Goal: Task Accomplishment & Management: Complete application form

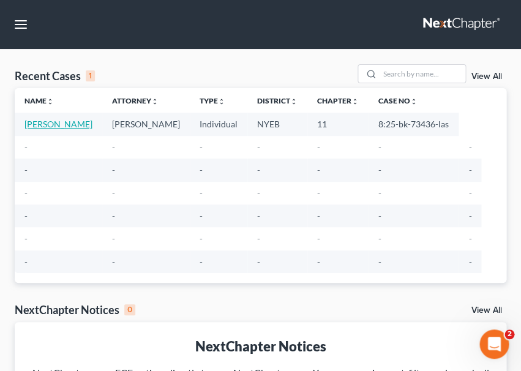
click at [59, 120] on link "[PERSON_NAME]" at bounding box center [59, 124] width 68 height 10
select select "6"
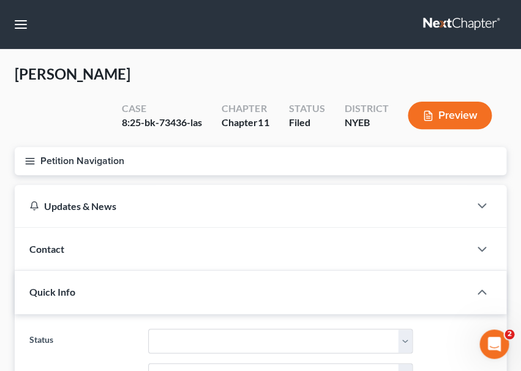
click at [90, 157] on button "Petition Navigation" at bounding box center [261, 161] width 492 height 28
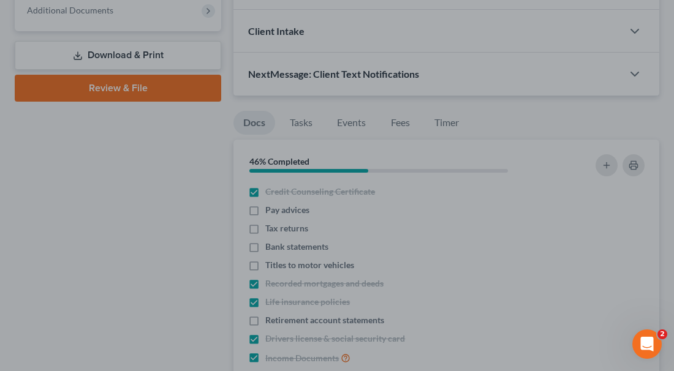
scroll to position [481, 0]
click at [325, 240] on div at bounding box center [337, 185] width 674 height 371
click at [258, 241] on div at bounding box center [337, 185] width 674 height 371
click at [256, 241] on div at bounding box center [337, 185] width 674 height 371
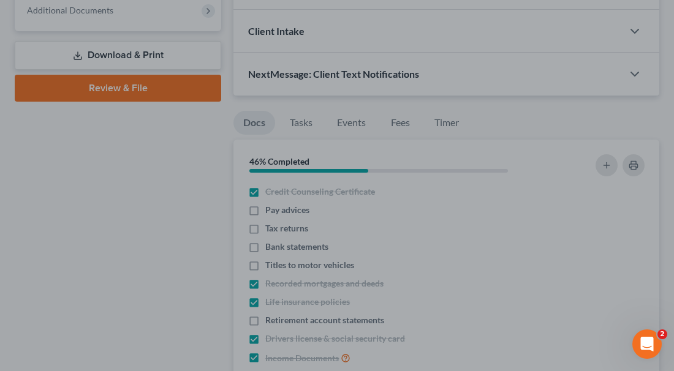
click at [273, 242] on div at bounding box center [337, 185] width 674 height 371
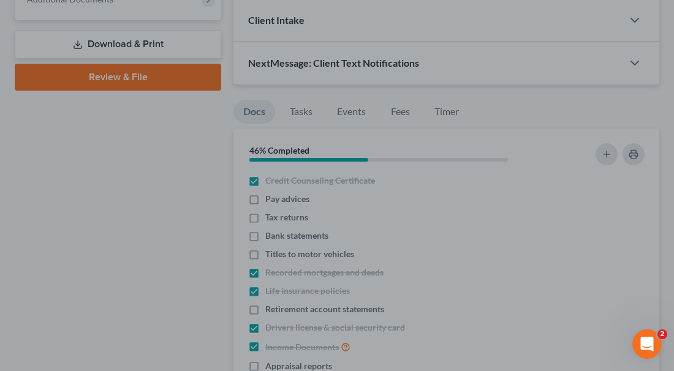
scroll to position [508, 0]
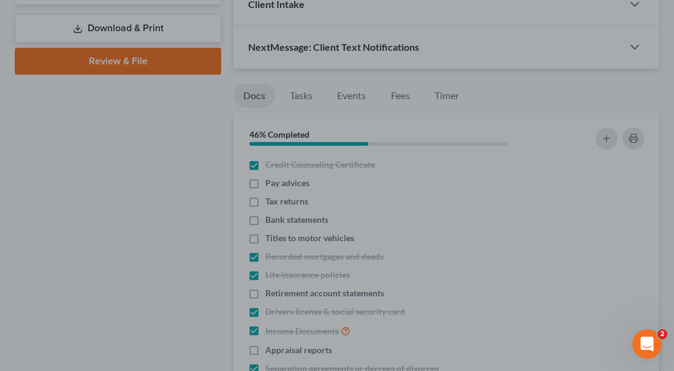
click at [325, 211] on div at bounding box center [337, 185] width 674 height 371
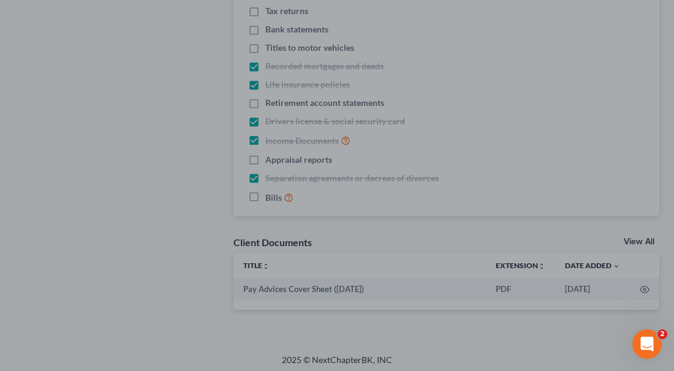
scroll to position [698, 0]
click at [206, 107] on div at bounding box center [337, 185] width 674 height 371
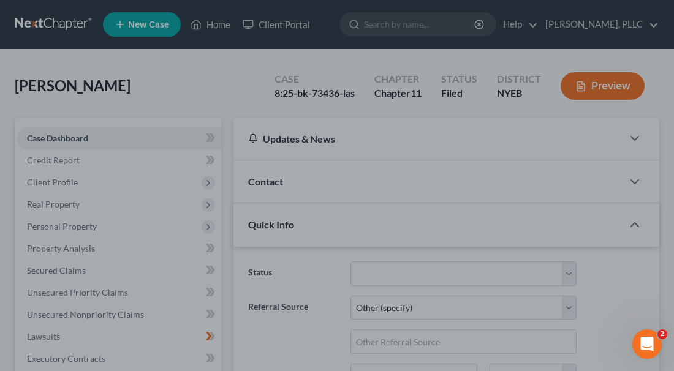
scroll to position [0, 0]
click at [172, 181] on div at bounding box center [337, 185] width 674 height 371
click at [208, 179] on div at bounding box center [337, 185] width 674 height 371
click at [204, 183] on div at bounding box center [337, 185] width 674 height 371
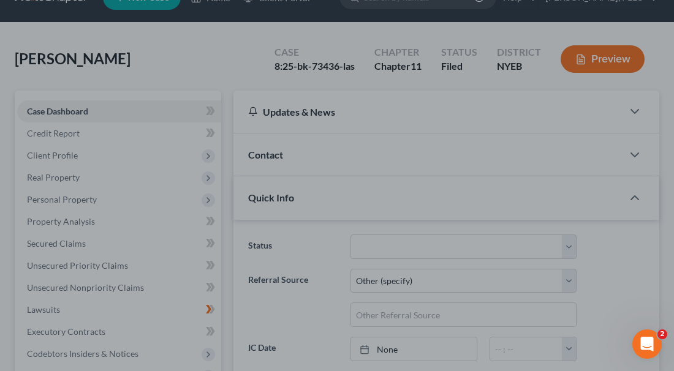
scroll to position [41, 0]
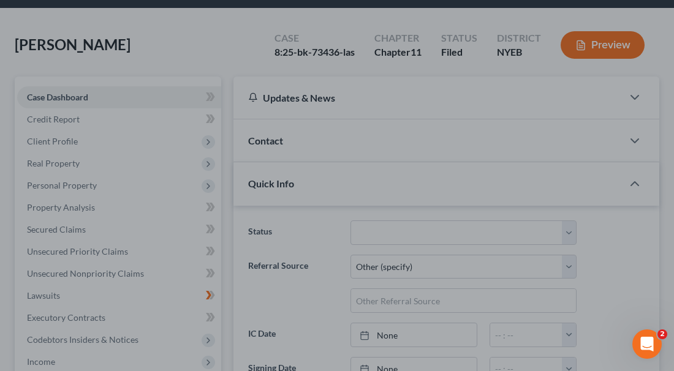
click at [208, 158] on div at bounding box center [337, 185] width 674 height 371
click at [208, 161] on div at bounding box center [337, 185] width 674 height 371
click at [191, 153] on div at bounding box center [337, 185] width 674 height 371
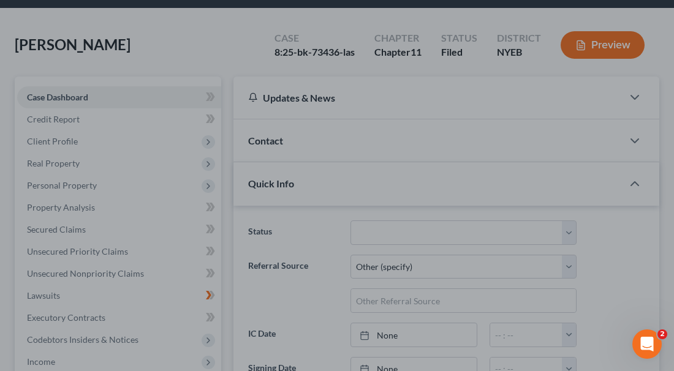
click at [212, 160] on div at bounding box center [337, 185] width 674 height 371
click at [209, 159] on div at bounding box center [337, 185] width 674 height 371
click at [166, 98] on div at bounding box center [337, 185] width 674 height 371
click at [341, 12] on div at bounding box center [337, 185] width 674 height 371
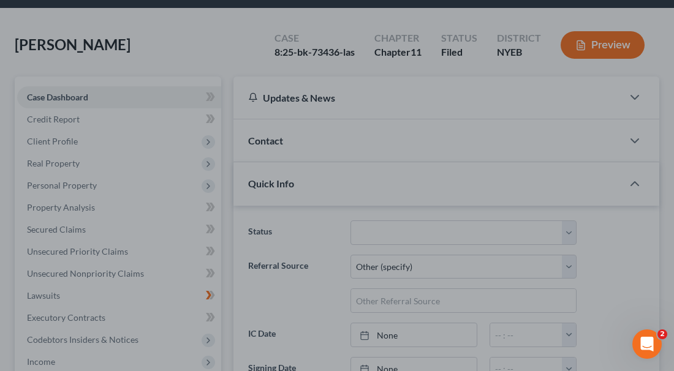
click at [521, 43] on div at bounding box center [337, 185] width 674 height 371
click at [63, 120] on div at bounding box center [337, 185] width 674 height 371
click at [63, 118] on div at bounding box center [337, 185] width 674 height 371
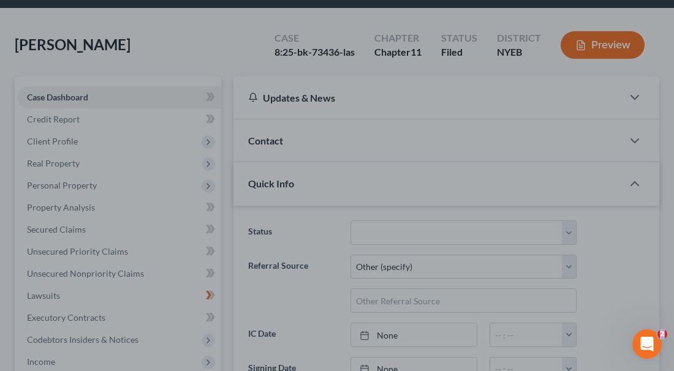
click at [63, 118] on div at bounding box center [337, 185] width 674 height 371
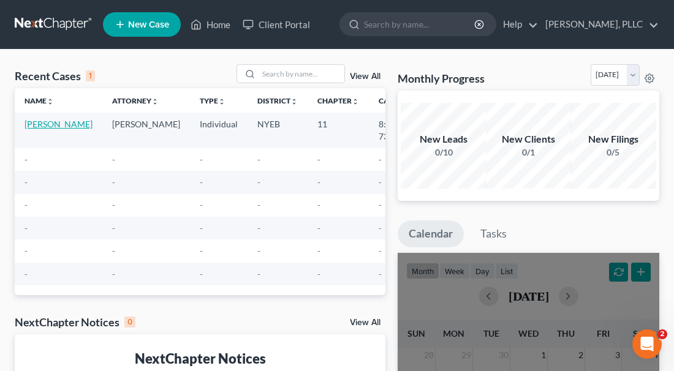
click at [46, 123] on link "[PERSON_NAME]" at bounding box center [59, 124] width 68 height 10
select select "6"
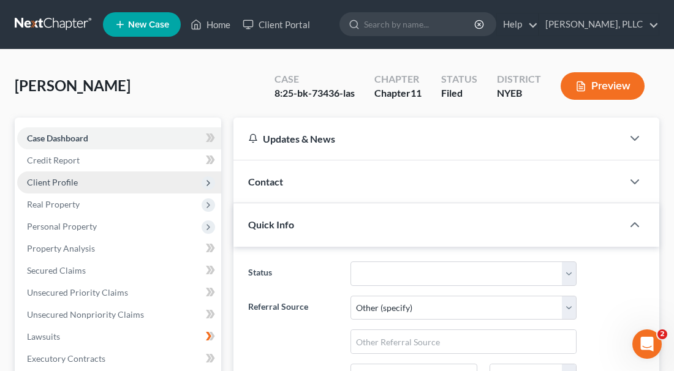
click at [72, 178] on span "Client Profile" at bounding box center [52, 182] width 51 height 10
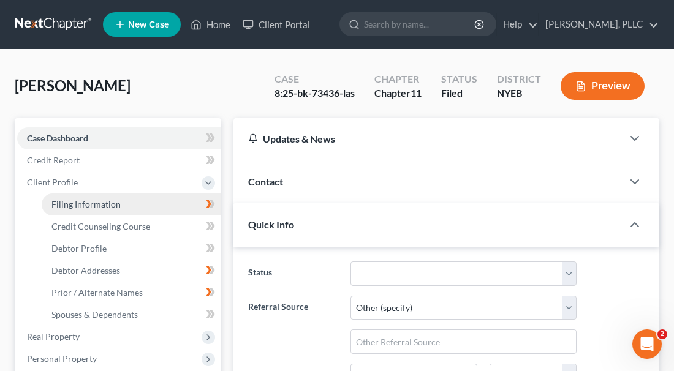
click at [143, 198] on link "Filing Information" at bounding box center [131, 205] width 179 height 22
select select "1"
select select "0"
select select "1"
select select "35"
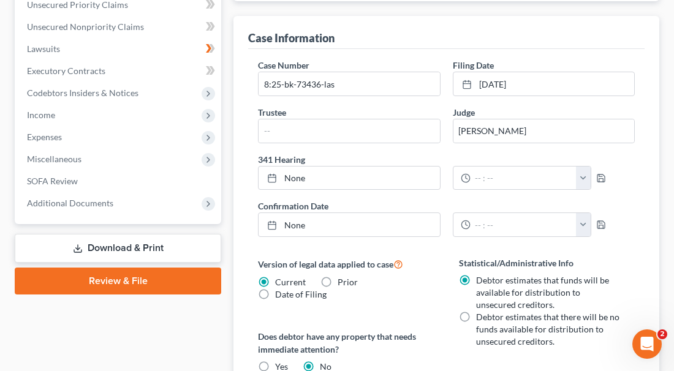
scroll to position [423, 0]
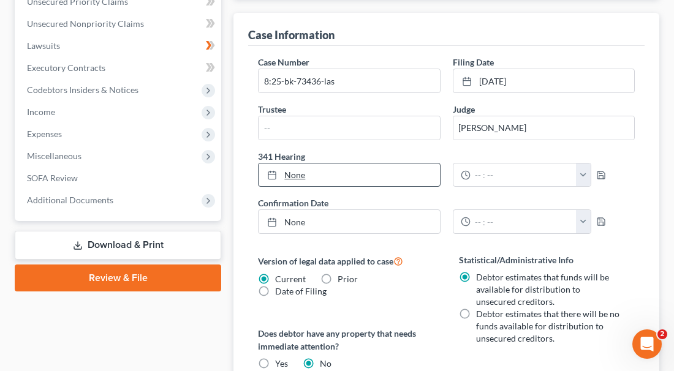
click at [292, 170] on link "None" at bounding box center [349, 175] width 181 height 23
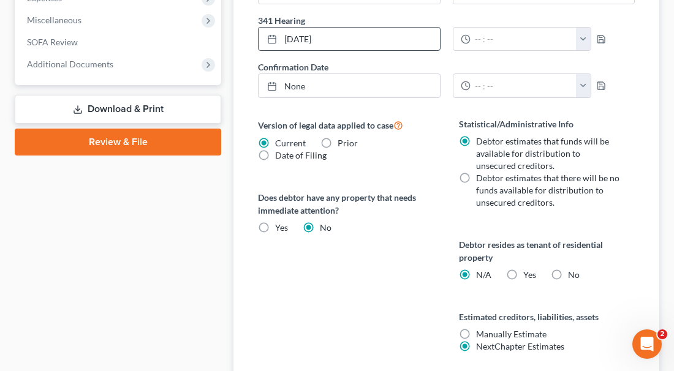
scroll to position [559, 0]
click at [275, 151] on label "Date of Filing" at bounding box center [300, 155] width 51 height 12
click at [280, 151] on input "Date of Filing" at bounding box center [284, 153] width 8 height 8
radio input "true"
radio input "false"
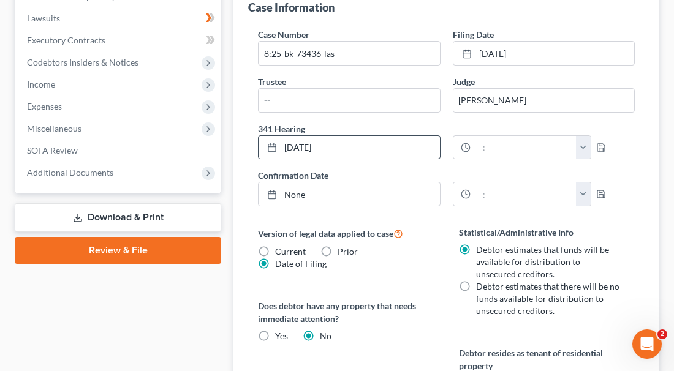
scroll to position [449, 0]
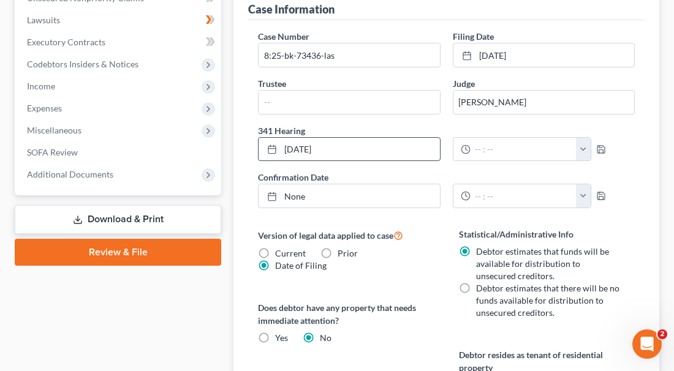
click at [135, 206] on link "Download & Print" at bounding box center [118, 219] width 206 height 29
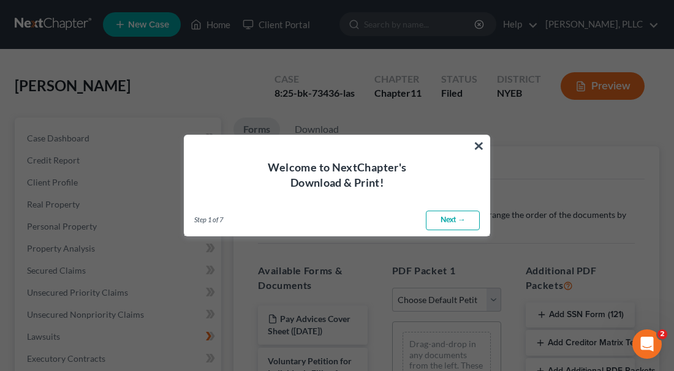
click at [441, 217] on link "Next →" at bounding box center [453, 221] width 54 height 20
select select "0"
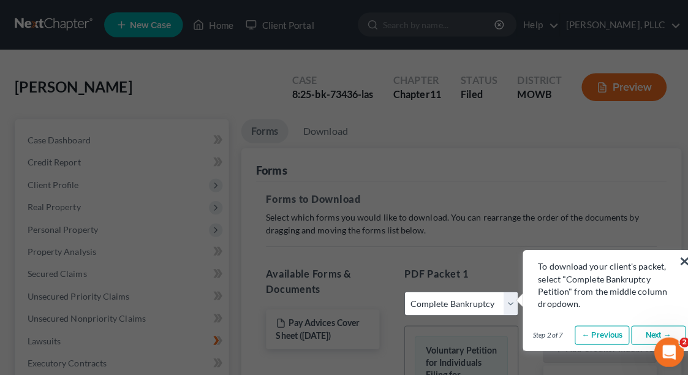
click at [609, 322] on link "← Previous" at bounding box center [595, 332] width 54 height 20
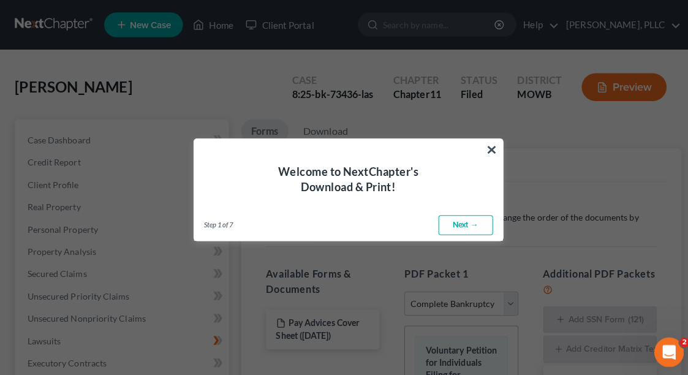
click at [487, 232] on link "Next →" at bounding box center [460, 223] width 54 height 20
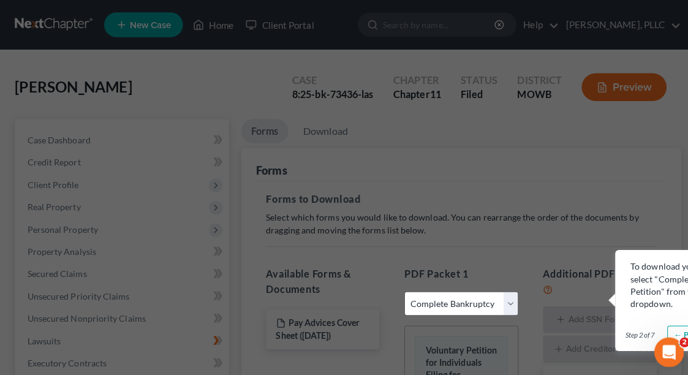
click at [624, 310] on div "× To download your client's packet, select "Complete Bankruptcy Petition" from …" at bounding box center [694, 297] width 172 height 100
drag, startPoint x: 622, startPoint y: 309, endPoint x: 592, endPoint y: 307, distance: 30.1
click at [592, 64] on div "× To download your client's packet, select "Complete Bankruptcy Petition" from …" at bounding box center [344, 64] width 659 height 0
drag, startPoint x: 622, startPoint y: 322, endPoint x: 586, endPoint y: 321, distance: 36.1
click at [586, 64] on div "× To download your client's packet, select "Complete Bankruptcy Petition" from …" at bounding box center [344, 64] width 659 height 0
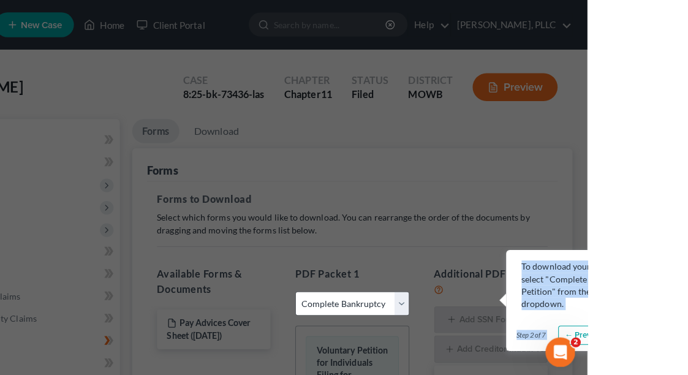
drag, startPoint x: 586, startPoint y: 321, endPoint x: 588, endPoint y: 330, distance: 9.4
click at [588, 64] on div "× To download your client's packet, select "Complete Bankruptcy Petition" from …" at bounding box center [344, 64] width 659 height 0
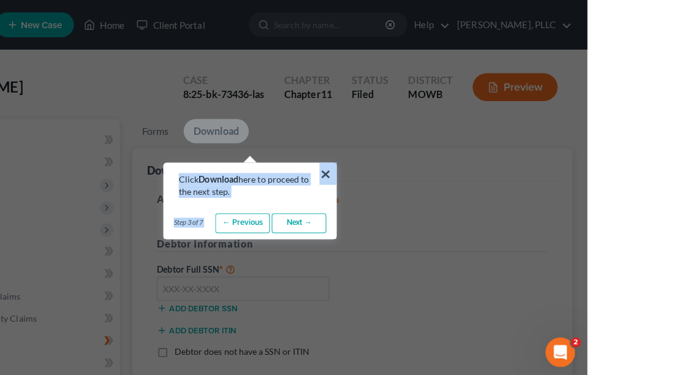
click at [289, 127] on link "Download" at bounding box center [321, 130] width 64 height 24
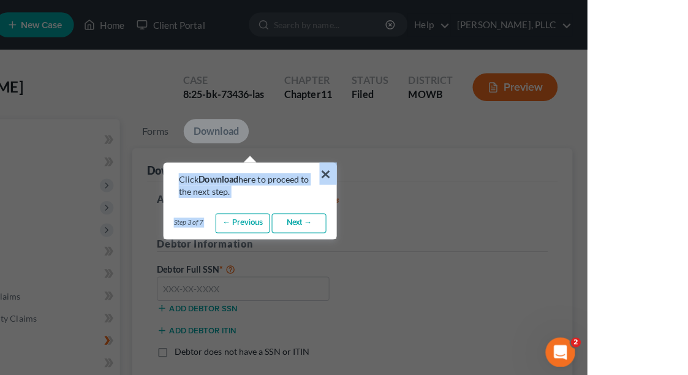
click at [289, 127] on link "Download" at bounding box center [321, 130] width 64 height 24
click at [289, 123] on link "Download" at bounding box center [321, 130] width 64 height 24
click at [289, 122] on link "Download" at bounding box center [321, 130] width 64 height 24
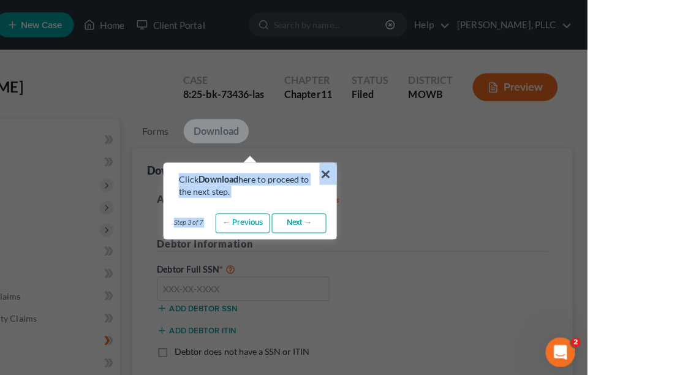
click at [289, 122] on link "Download" at bounding box center [321, 130] width 64 height 24
click at [289, 123] on link "Download" at bounding box center [321, 130] width 64 height 24
click at [376, 215] on link "Next →" at bounding box center [403, 221] width 54 height 20
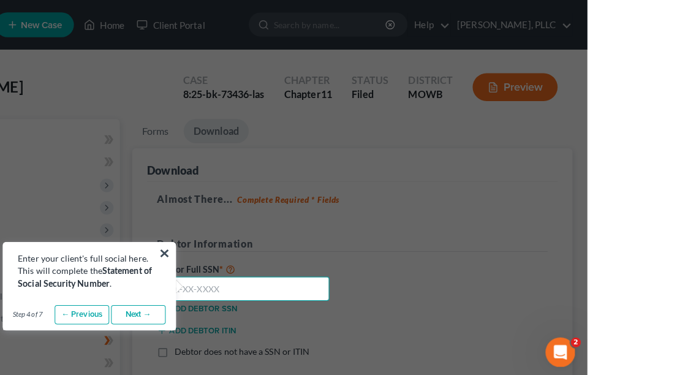
click at [300, 281] on input "text" at bounding box center [348, 285] width 170 height 25
click at [236, 298] on div "Step 4 of 7 ← Previous Next → Done" at bounding box center [196, 311] width 170 height 31
click at [285, 284] on input "00" at bounding box center [348, 285] width 170 height 25
type input "00"
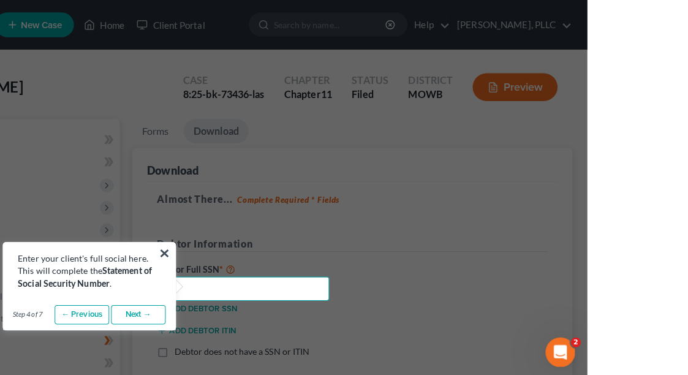
drag, startPoint x: 288, startPoint y: 285, endPoint x: 250, endPoint y: 309, distance: 44.9
click at [251, 309] on div "× Enter your client's full social here. This will complete the Statement of Soc…" at bounding box center [344, 328] width 659 height 528
click at [250, 309] on link "Next →" at bounding box center [244, 311] width 54 height 20
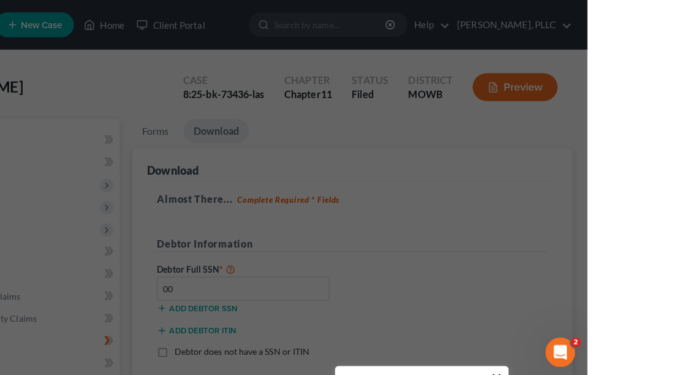
drag, startPoint x: 235, startPoint y: 284, endPoint x: 215, endPoint y: 282, distance: 19.7
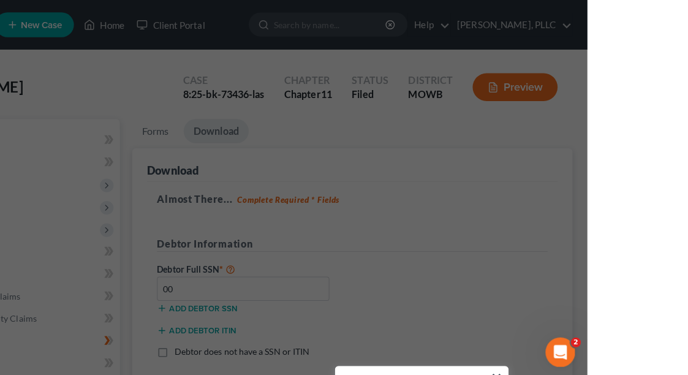
click at [565, 344] on div "Open Intercom Messenger" at bounding box center [558, 350] width 40 height 40
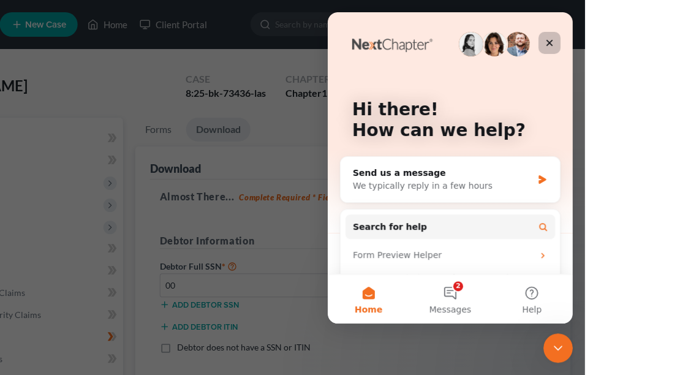
click at [552, 38] on icon "Close" at bounding box center [549, 43] width 10 height 10
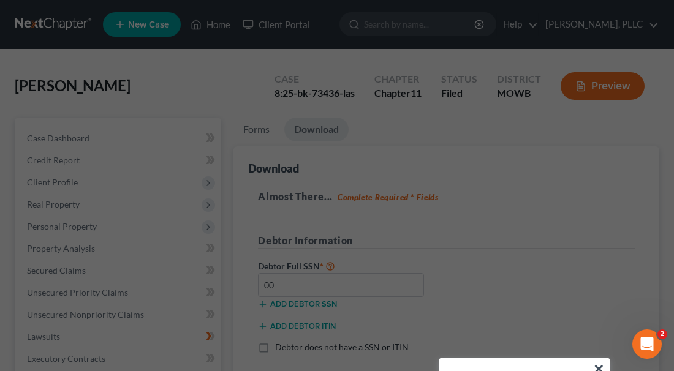
drag, startPoint x: 475, startPoint y: 363, endPoint x: 445, endPoint y: 293, distance: 76.3
click at [445, 64] on div "× Click Download to download your client's full packet. Step 5 of 7 ← Previous …" at bounding box center [337, 64] width 644 height 0
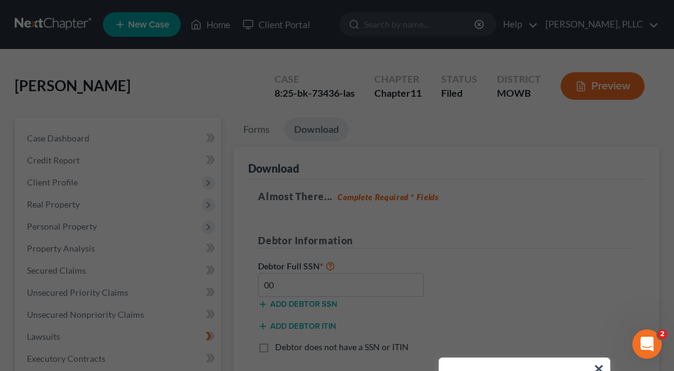
click at [506, 366] on div "Click Download to download your client's full packet." at bounding box center [524, 375] width 170 height 34
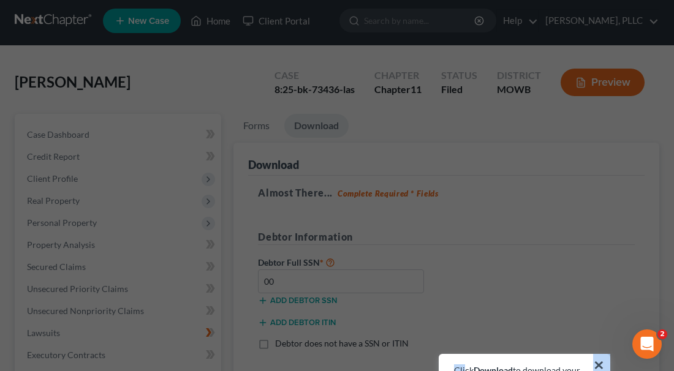
drag, startPoint x: 506, startPoint y: 366, endPoint x: 459, endPoint y: 285, distance: 93.3
click at [459, 61] on div "× Click Download to download your client's full packet. Step 5 of 7 ← Previous …" at bounding box center [337, 61] width 644 height 0
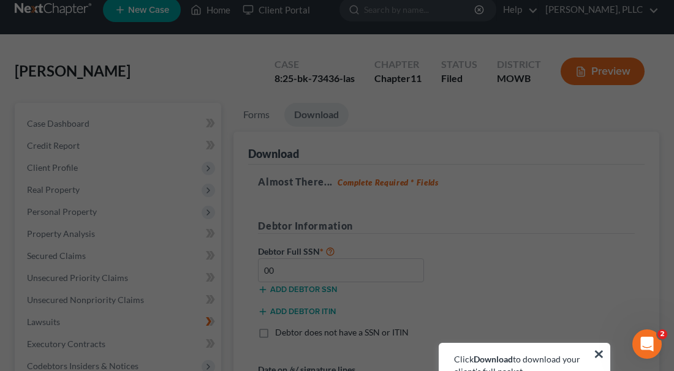
scroll to position [15, 0]
drag, startPoint x: 518, startPoint y: 368, endPoint x: 522, endPoint y: 319, distance: 48.6
click at [522, 49] on div "× Click Download to download your client's full packet. Step 5 of 7 ← Previous …" at bounding box center [337, 49] width 644 height 0
drag, startPoint x: 523, startPoint y: 355, endPoint x: 516, endPoint y: 299, distance: 56.2
click at [516, 49] on div "× Click Download to download your client's full packet. Step 5 of 7 ← Previous …" at bounding box center [337, 49] width 644 height 0
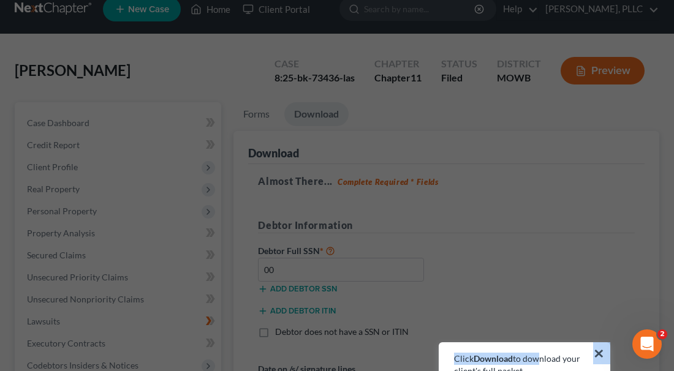
drag, startPoint x: 534, startPoint y: 360, endPoint x: 523, endPoint y: 311, distance: 50.2
click at [523, 49] on div "× Click Download to download your client's full packet. Step 5 of 7 ← Previous …" at bounding box center [337, 49] width 644 height 0
drag, startPoint x: 548, startPoint y: 359, endPoint x: 524, endPoint y: 327, distance: 39.8
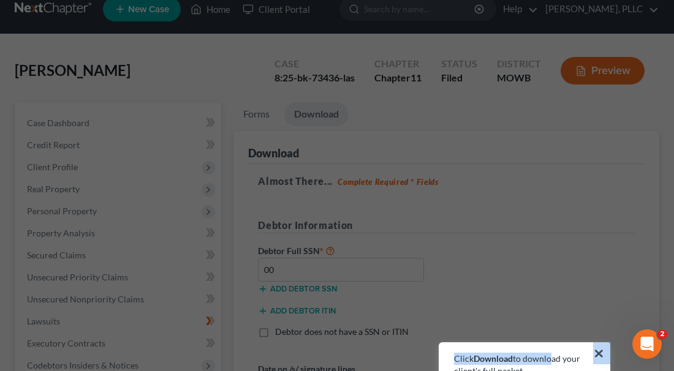
click at [524, 49] on div "× Click Download to download your client's full packet. Step 5 of 7 ← Previous …" at bounding box center [337, 49] width 644 height 0
drag, startPoint x: 545, startPoint y: 359, endPoint x: 535, endPoint y: 322, distance: 38.6
click at [535, 49] on div "× Click Download to download your client's full packet. Step 5 of 7 ← Previous …" at bounding box center [337, 49] width 644 height 0
drag, startPoint x: 560, startPoint y: 347, endPoint x: 542, endPoint y: 211, distance: 137.3
drag, startPoint x: 510, startPoint y: 353, endPoint x: 486, endPoint y: 192, distance: 162.4
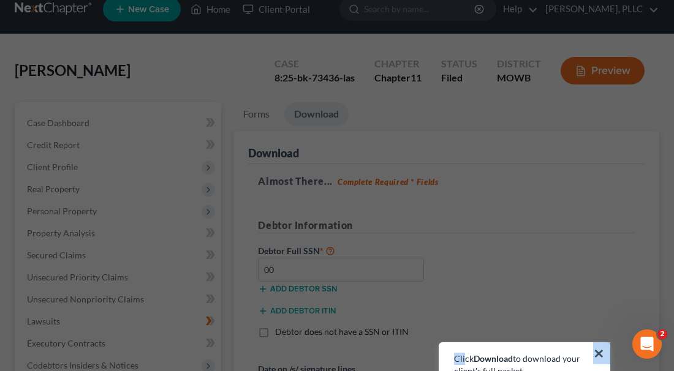
click at [489, 49] on div "× Click Download to download your client's full packet. Step 5 of 7 ← Previous …" at bounding box center [337, 49] width 644 height 0
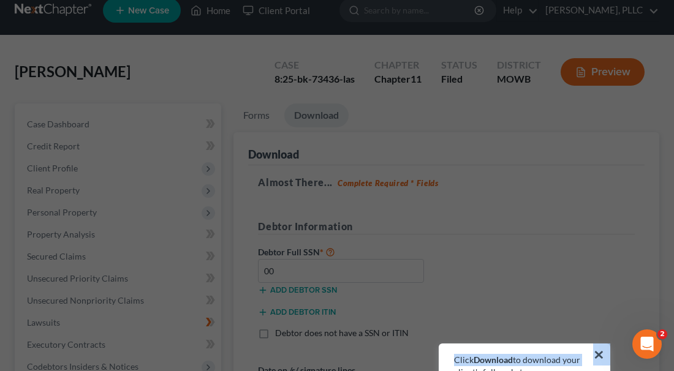
drag, startPoint x: 580, startPoint y: 363, endPoint x: 584, endPoint y: 323, distance: 40.0
click at [575, 50] on div "× Click Download to download your client's full packet. Step 5 of 7 ← Previous …" at bounding box center [337, 50] width 644 height 0
click at [584, 345] on div "Click Download to download your client's full packet." at bounding box center [524, 361] width 170 height 34
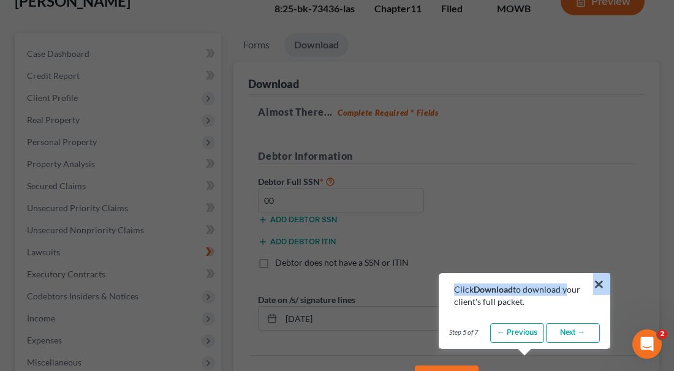
scroll to position [121, 0]
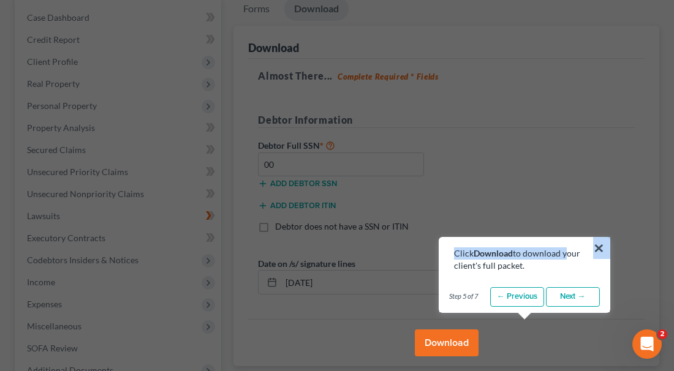
drag, startPoint x: 565, startPoint y: 358, endPoint x: 543, endPoint y: 317, distance: 47.1
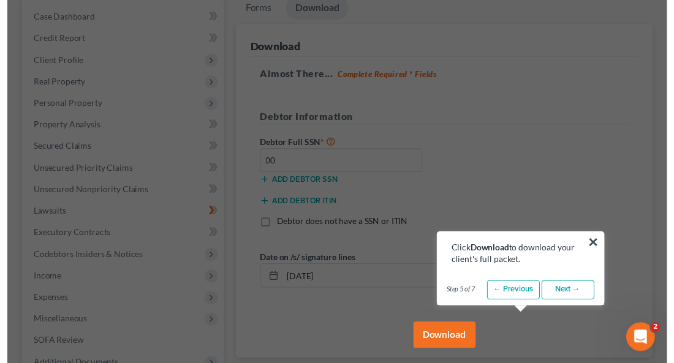
scroll to position [0, 0]
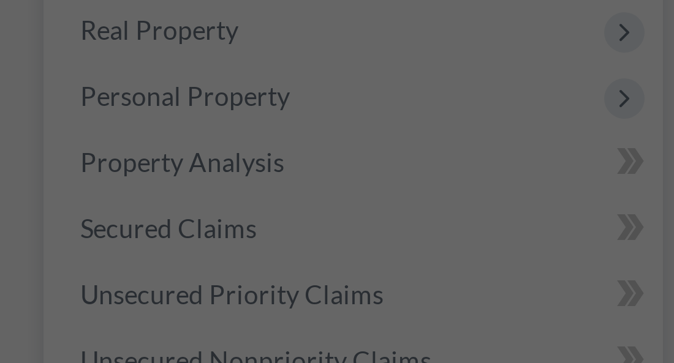
select select "6"
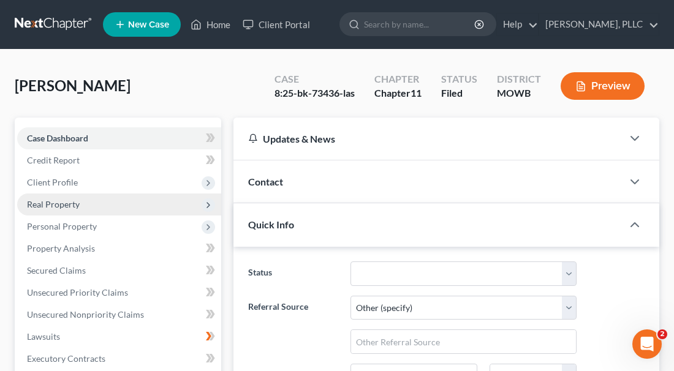
click at [209, 200] on icon at bounding box center [208, 205] width 10 height 10
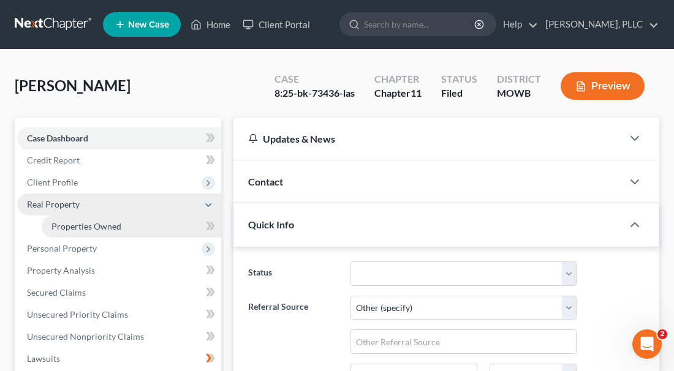
click at [120, 220] on link "Properties Owned" at bounding box center [131, 227] width 179 height 22
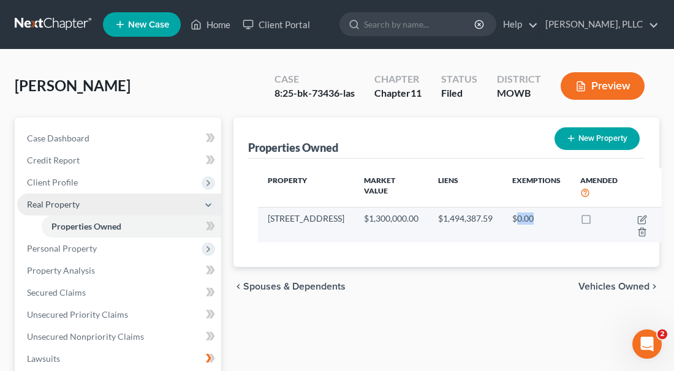
drag, startPoint x: 492, startPoint y: 214, endPoint x: 512, endPoint y: 214, distance: 20.2
click at [511, 214] on td "$0.00" at bounding box center [536, 225] width 68 height 36
click at [512, 214] on td "$0.00" at bounding box center [536, 225] width 68 height 36
click at [637, 216] on icon "button" at bounding box center [642, 220] width 10 height 10
select select "35"
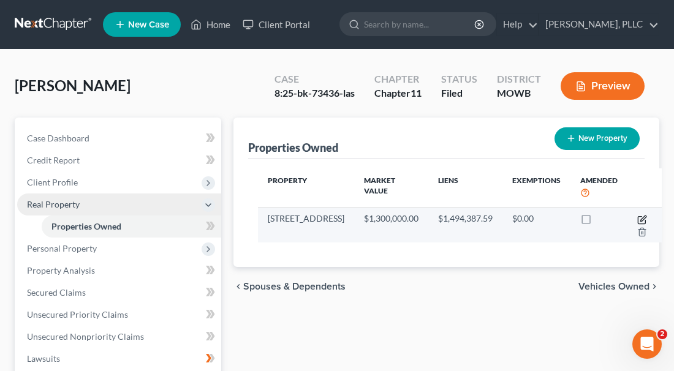
select select "2"
select select "5"
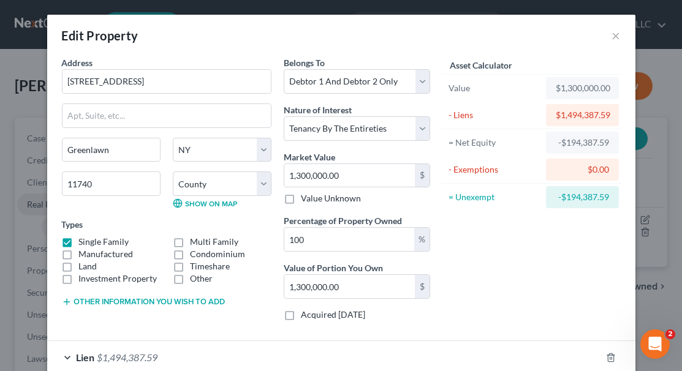
click at [577, 166] on div "$0.00" at bounding box center [582, 170] width 53 height 12
click at [587, 167] on div "$0.00" at bounding box center [582, 170] width 53 height 12
click at [301, 195] on label "Value Unknown" at bounding box center [331, 198] width 60 height 12
click at [306, 195] on input "Value Unknown" at bounding box center [310, 196] width 8 height 8
checkbox input "true"
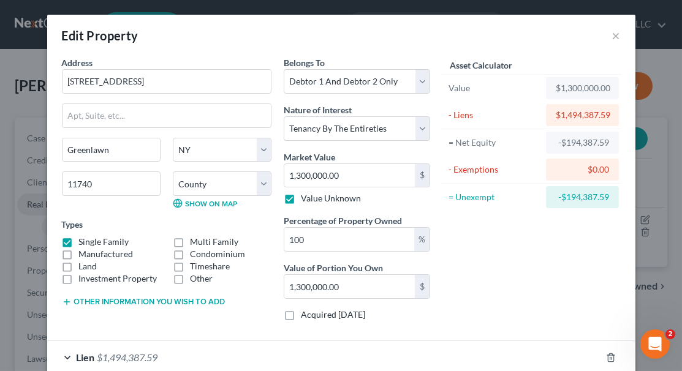
type input "0.00"
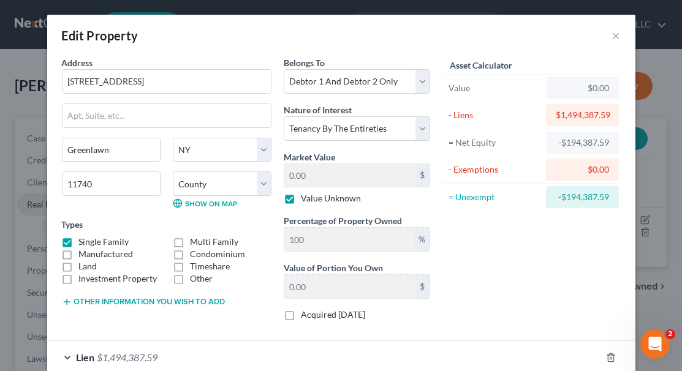
click at [301, 196] on label "Value Unknown" at bounding box center [331, 198] width 60 height 12
click at [306, 196] on input "Value Unknown" at bounding box center [310, 196] width 8 height 8
checkbox input "false"
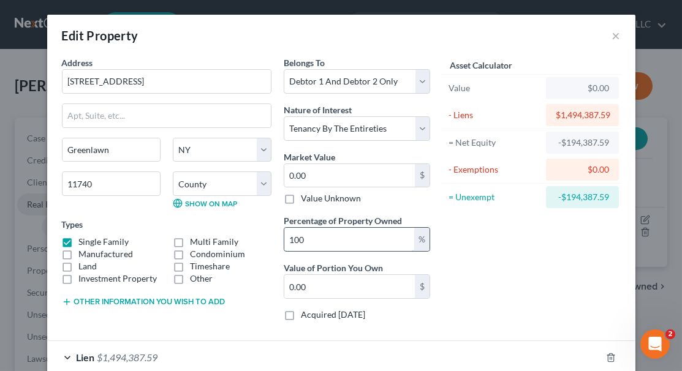
click at [396, 241] on input "100" at bounding box center [349, 239] width 130 height 23
type input "10"
type input "0"
type input "1"
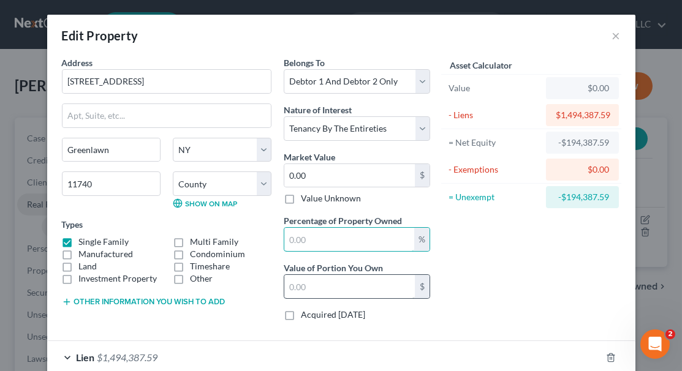
type input "0"
type input "100"
click at [318, 240] on input "100" at bounding box center [349, 239] width 130 height 23
type input "50"
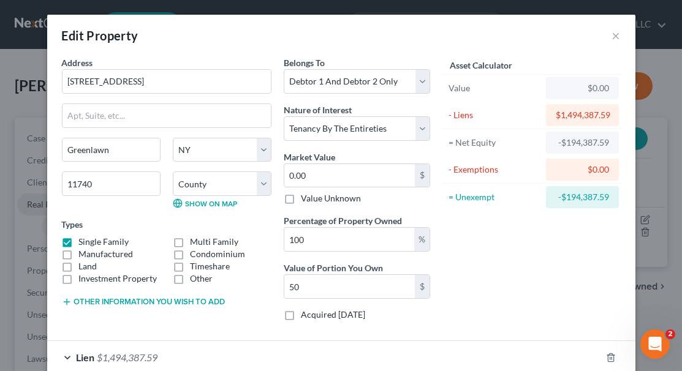
drag, startPoint x: 289, startPoint y: 284, endPoint x: 265, endPoint y: 287, distance: 24.1
click at [298, 235] on input "100" at bounding box center [349, 239] width 130 height 23
drag, startPoint x: 303, startPoint y: 236, endPoint x: 273, endPoint y: 235, distance: 30.0
click at [273, 235] on div "Address * [GEOGRAPHIC_DATA] [GEOGRAPHIC_DATA] [US_STATE][GEOGRAPHIC_DATA] [GEOG…" at bounding box center [246, 193] width 380 height 274
type input "5"
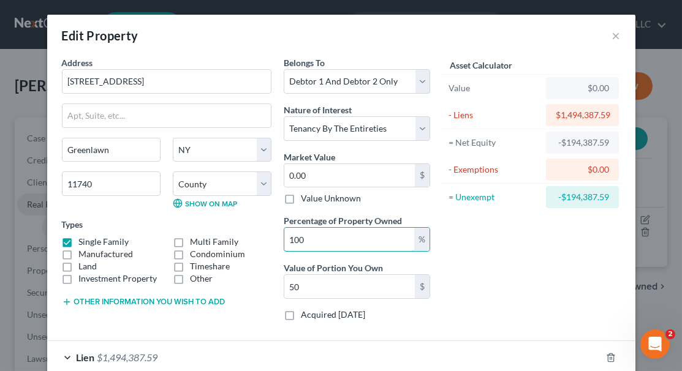
type input "0"
type input "50"
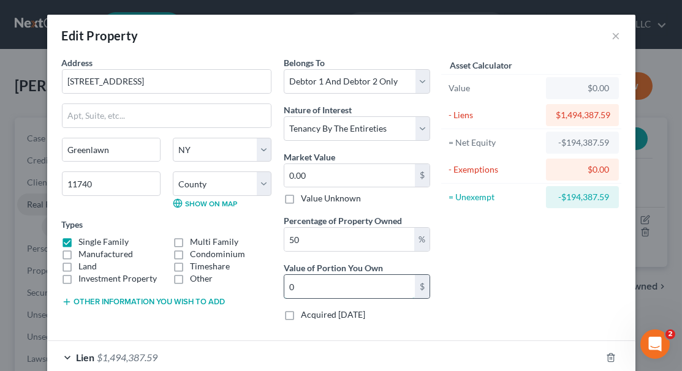
click at [305, 281] on input "0" at bounding box center [349, 286] width 130 height 23
type input "1"
type input "0.50"
type input "13"
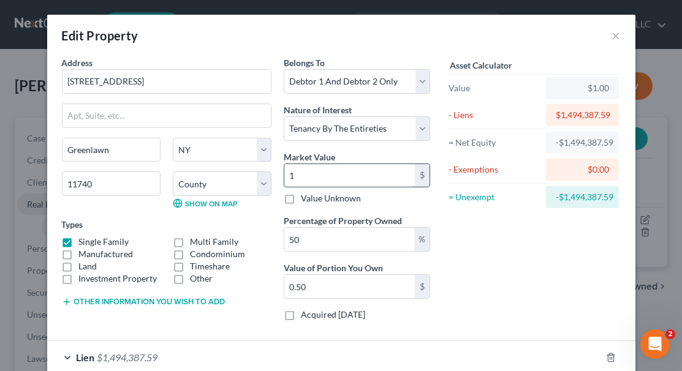
type input "6.50"
type input "130"
type input "65.00"
type input "1300"
type input "650.00"
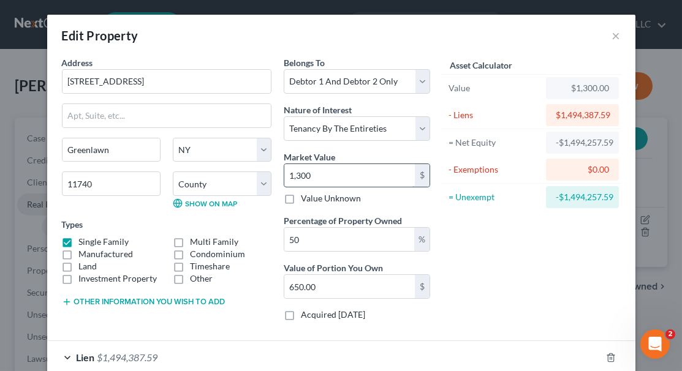
type input "1,3000"
type input "6,500.00"
type input "13,0000"
type input "65,000.00"
type input "130,0000"
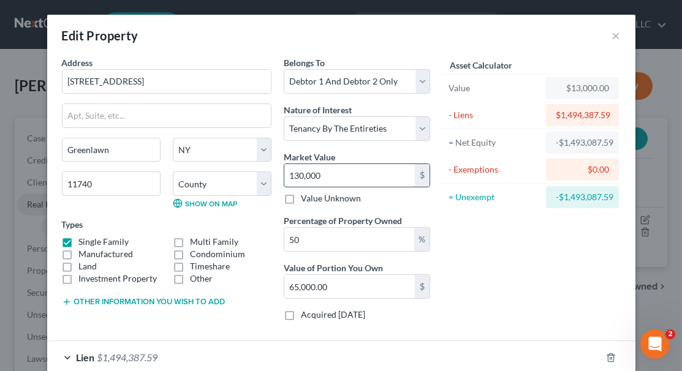
type input "650,000.00"
type input "1,300,000"
click at [334, 228] on input "50" at bounding box center [349, 239] width 130 height 23
drag, startPoint x: 557, startPoint y: 82, endPoint x: 601, endPoint y: 89, distance: 44.7
click at [601, 89] on div "$1,300,000.00" at bounding box center [582, 88] width 53 height 12
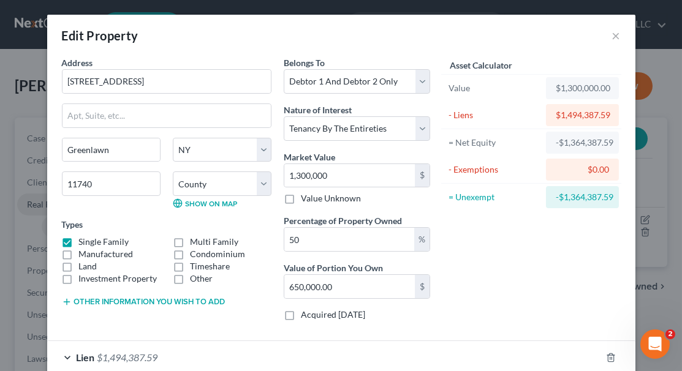
click at [608, 88] on div "$1,300,000.00" at bounding box center [582, 88] width 73 height 22
click at [609, 87] on div "$1,300,000.00" at bounding box center [582, 88] width 73 height 22
drag, startPoint x: 606, startPoint y: 84, endPoint x: 551, endPoint y: 81, distance: 55.2
click at [551, 81] on div "$1,300,000.00" at bounding box center [582, 88] width 73 height 22
click at [567, 154] on div "-$1,364,387.59" at bounding box center [582, 143] width 73 height 22
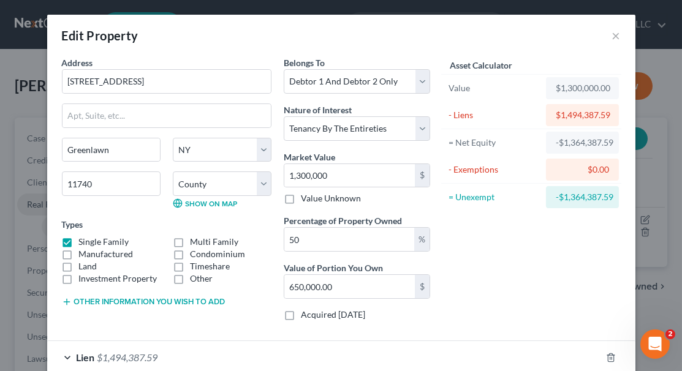
click at [564, 149] on div "-$1,364,387.59" at bounding box center [582, 143] width 53 height 12
click at [475, 114] on div "- Liens" at bounding box center [494, 115] width 92 height 12
click at [606, 111] on div "$1,494,387.59" at bounding box center [582, 115] width 53 height 12
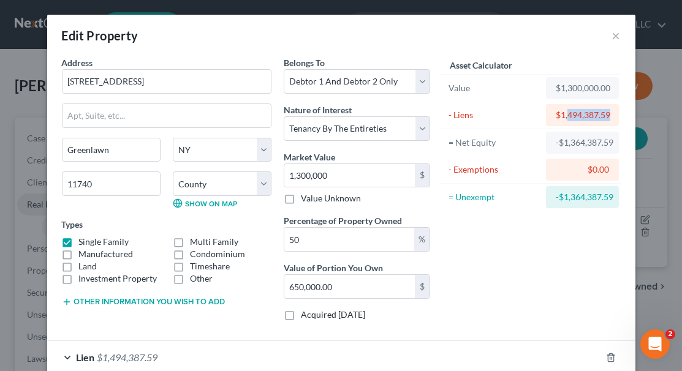
drag, startPoint x: 606, startPoint y: 111, endPoint x: 565, endPoint y: 110, distance: 41.0
click at [565, 110] on div "$1,494,387.59" at bounding box center [582, 115] width 53 height 12
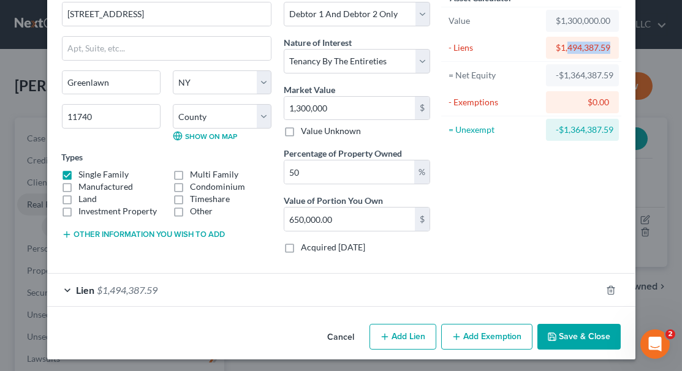
scroll to position [68, 0]
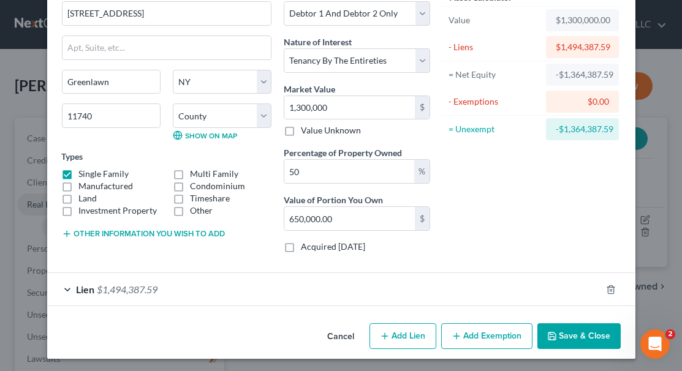
click at [605, 47] on div "$1,494,387.59" at bounding box center [582, 47] width 53 height 12
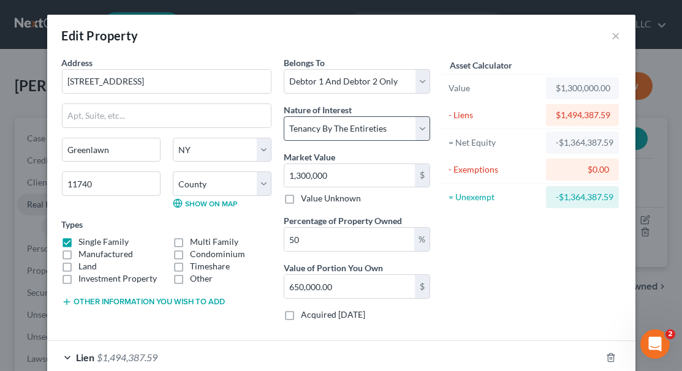
scroll to position [0, 0]
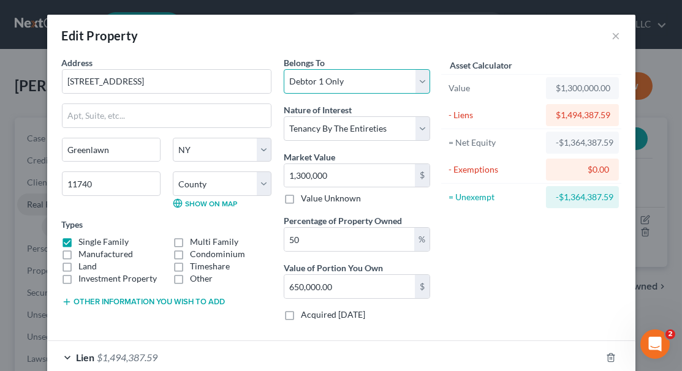
select select "2"
click at [546, 111] on div "$1,494,387.59" at bounding box center [582, 115] width 73 height 22
click at [466, 115] on div "- Liens" at bounding box center [494, 115] width 92 height 12
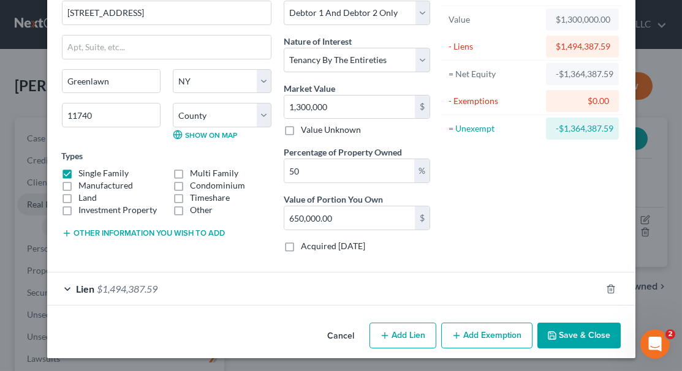
scroll to position [68, 0]
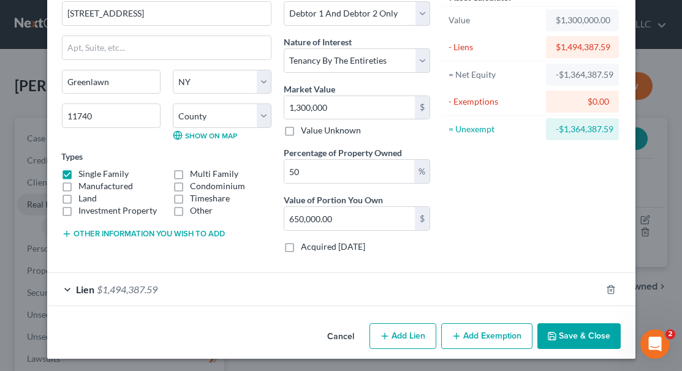
click at [163, 287] on div "Lien $1,494,387.59" at bounding box center [324, 289] width 554 height 32
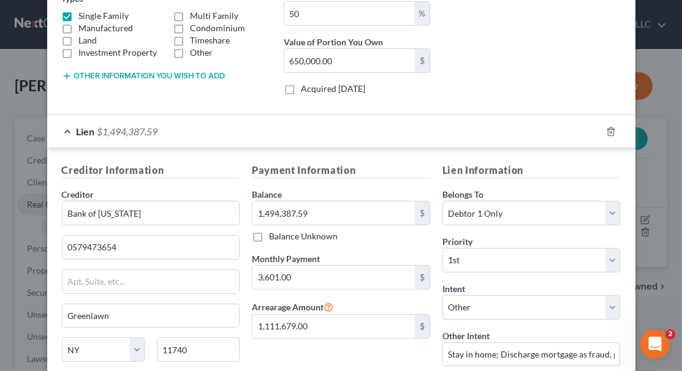
scroll to position [228, 0]
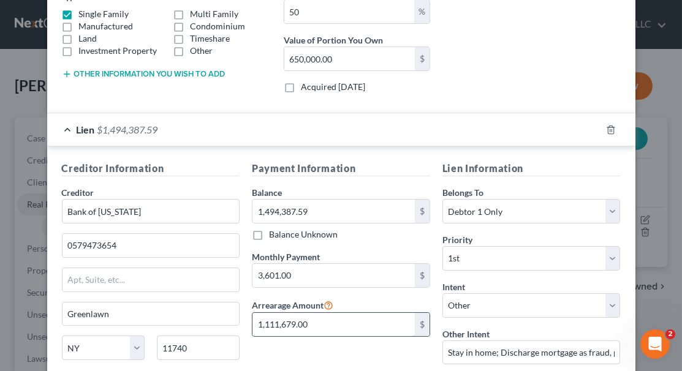
click at [339, 319] on input "1,111,679.00" at bounding box center [333, 324] width 162 height 23
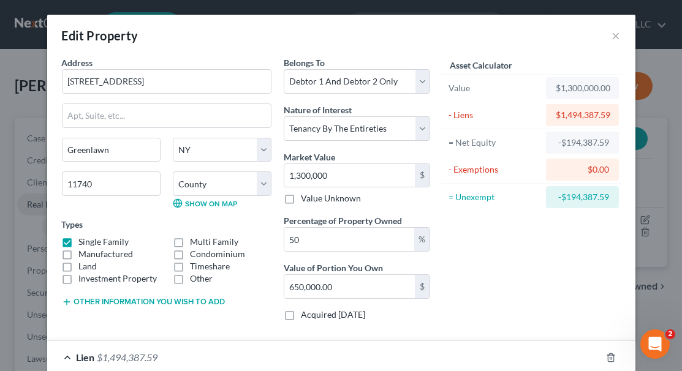
scroll to position [0, 0]
click at [549, 111] on div "$1,494,387.59" at bounding box center [582, 115] width 73 height 22
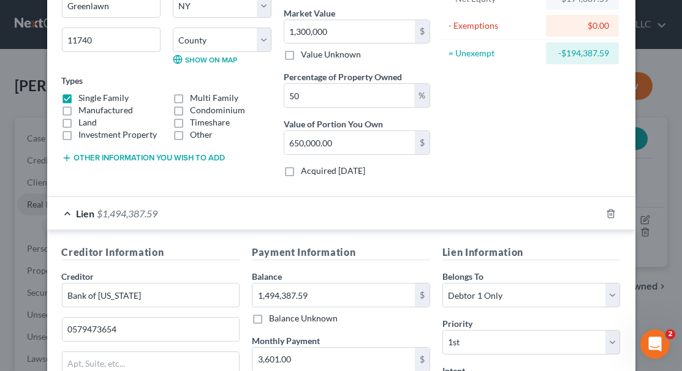
scroll to position [146, 0]
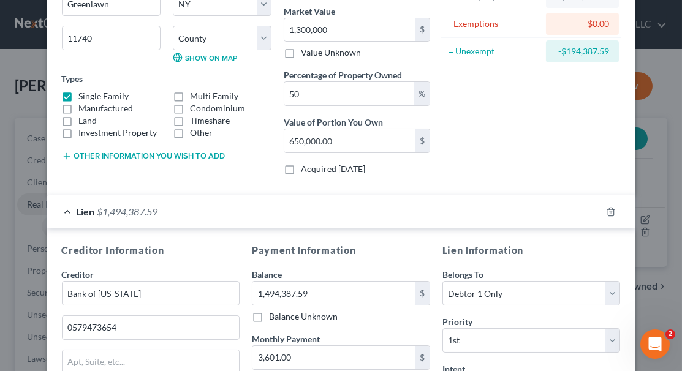
click at [99, 207] on span "$1,494,387.59" at bounding box center [127, 212] width 61 height 12
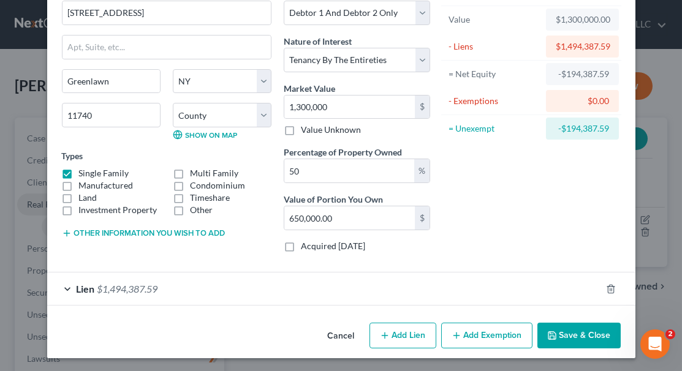
scroll to position [68, 0]
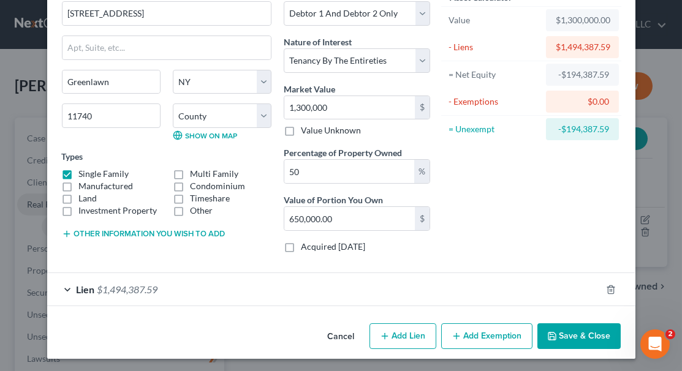
click at [63, 283] on div "Lien $1,494,387.59" at bounding box center [324, 289] width 554 height 32
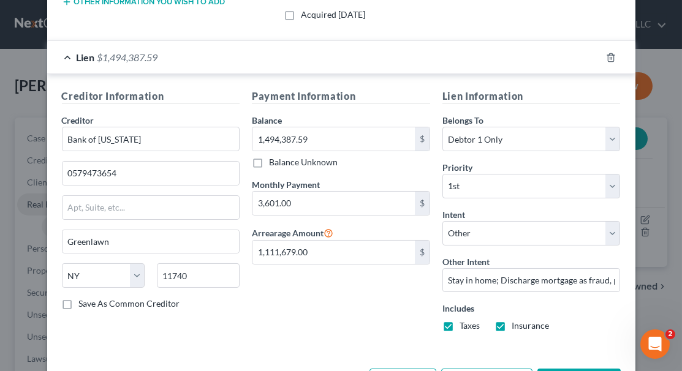
scroll to position [301, 0]
click at [323, 273] on div "Payment Information Balance 1,494,387.59 $ Balance Unknown Balance Undetermined…" at bounding box center [341, 214] width 191 height 253
click at [371, 268] on div "Payment Information Balance 1,494,387.59 $ Balance Unknown Balance Undetermined…" at bounding box center [341, 214] width 191 height 253
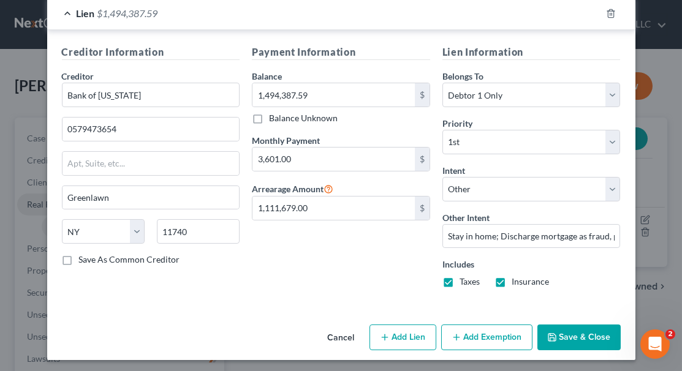
scroll to position [344, 0]
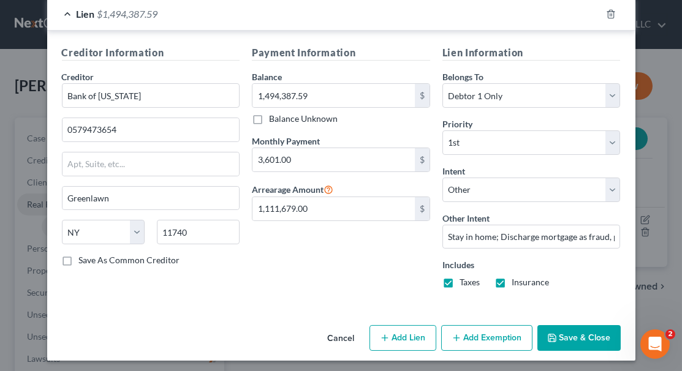
click at [469, 331] on button "Add Exemption" at bounding box center [486, 338] width 91 height 26
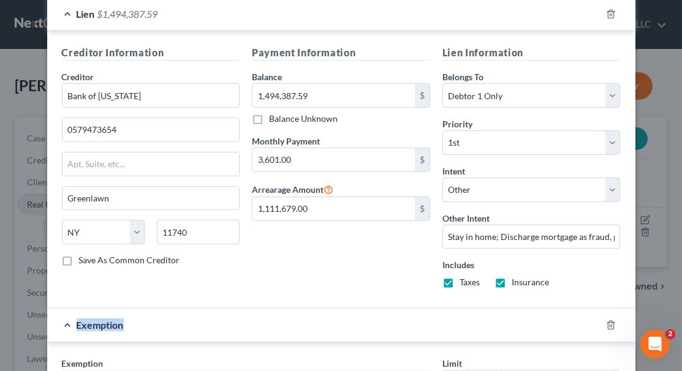
drag, startPoint x: 469, startPoint y: 331, endPoint x: 446, endPoint y: 306, distance: 33.8
click at [446, 309] on div "Exemption" at bounding box center [324, 325] width 554 height 32
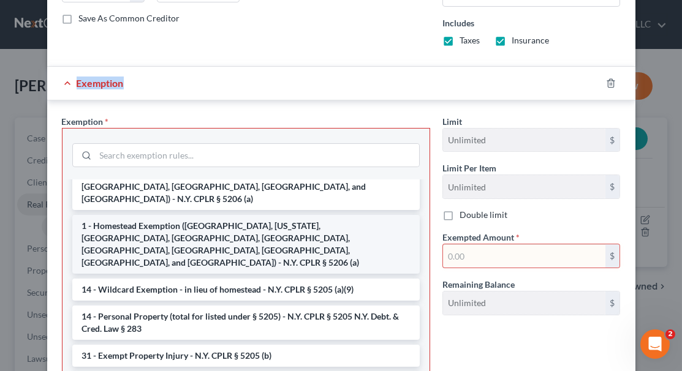
scroll to position [178, 0]
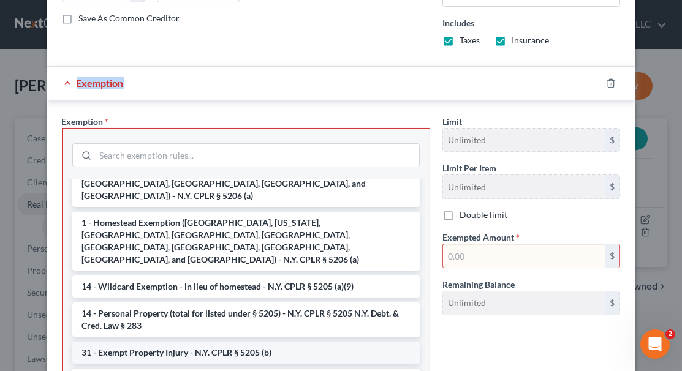
click at [363, 342] on li "31 - Exempt Property Injury - N.Y. CPLR § 5205 (b)" at bounding box center [245, 353] width 347 height 22
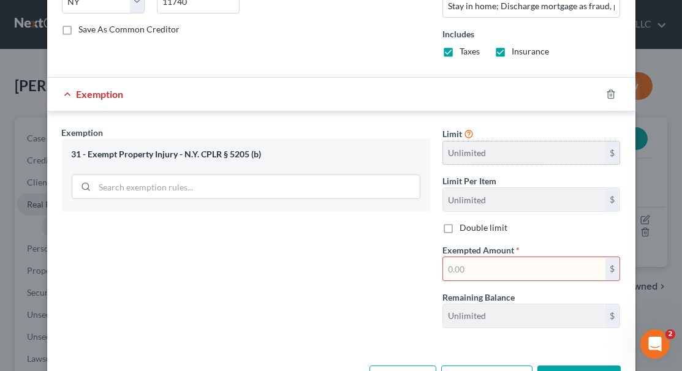
scroll to position [575, 0]
drag, startPoint x: 524, startPoint y: 260, endPoint x: 539, endPoint y: 268, distance: 16.4
click at [524, 260] on input "text" at bounding box center [524, 268] width 162 height 23
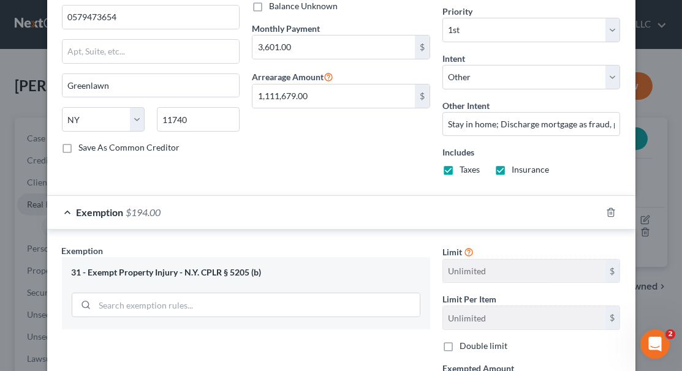
click at [551, 233] on div "Exemption Set must be selected for CA. Exemption * 31 - Exempt Property Injury …" at bounding box center [341, 348] width 588 height 237
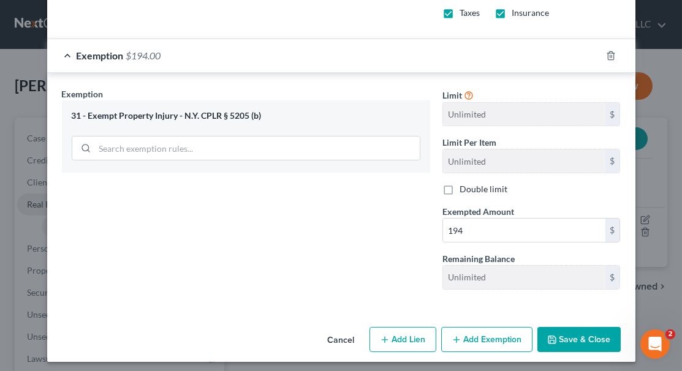
scroll to position [613, 0]
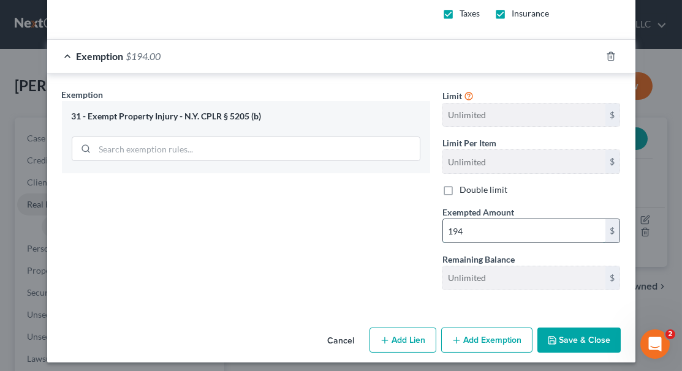
click at [549, 233] on input "194" at bounding box center [524, 230] width 162 height 23
type input "194,387.59"
click at [583, 244] on div "Limit Unlimited $ Limit Per Item Unlimited $ Double limit Exempted Amount * 194…" at bounding box center [531, 194] width 191 height 212
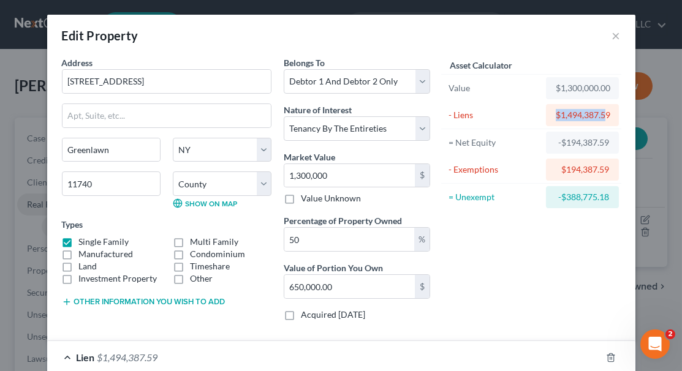
drag, startPoint x: 602, startPoint y: 113, endPoint x: 553, endPoint y: 113, distance: 48.4
click at [556, 113] on div "$1,494,387.59" at bounding box center [582, 115] width 53 height 12
click at [462, 240] on div "Asset Calculator Value $1,300,000.00 - Liens $1,494,387.59 = Net Equity -$194,3…" at bounding box center [531, 193] width 191 height 274
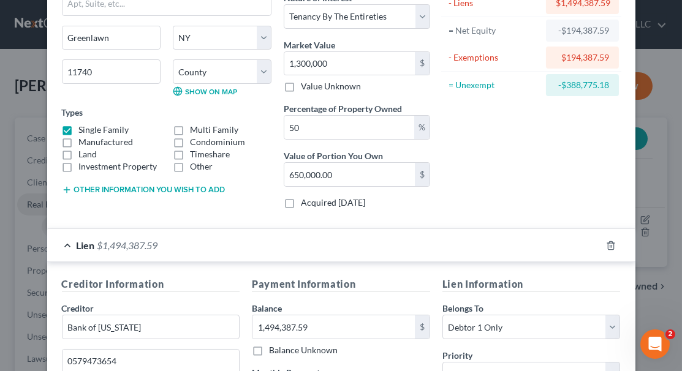
scroll to position [113, 0]
click at [549, 106] on div "Asset Calculator Value $1,300,000.00 - Liens $0.00 = Net Equity $1,300,000.00 -…" at bounding box center [531, 81] width 191 height 274
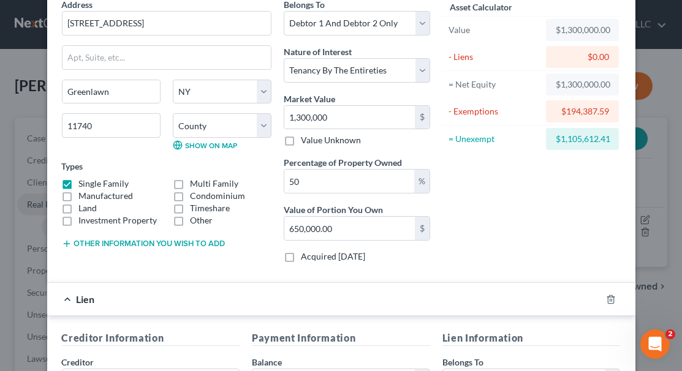
scroll to position [58, 0]
click at [558, 47] on div "$0.00" at bounding box center [582, 58] width 73 height 22
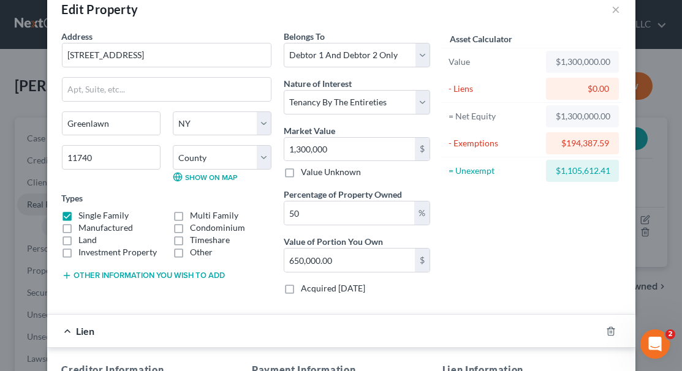
scroll to position [28, 0]
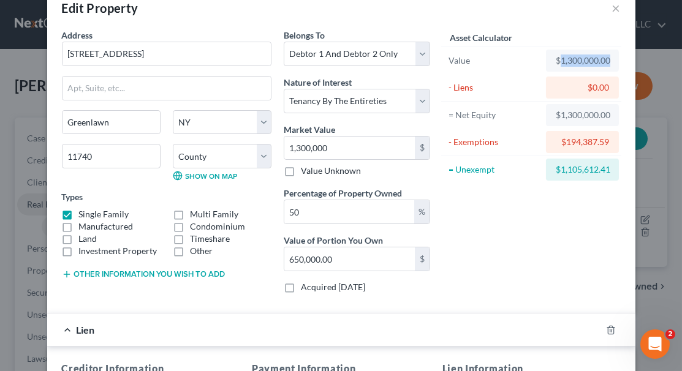
drag, startPoint x: 558, startPoint y: 58, endPoint x: 613, endPoint y: 61, distance: 54.6
click at [613, 61] on div "$1,300,000.00" at bounding box center [582, 61] width 73 height 22
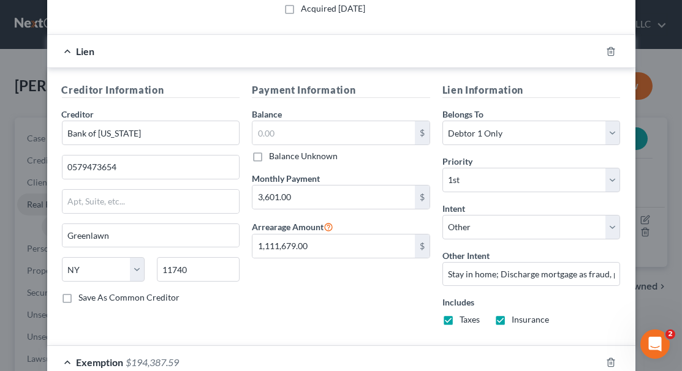
scroll to position [308, 0]
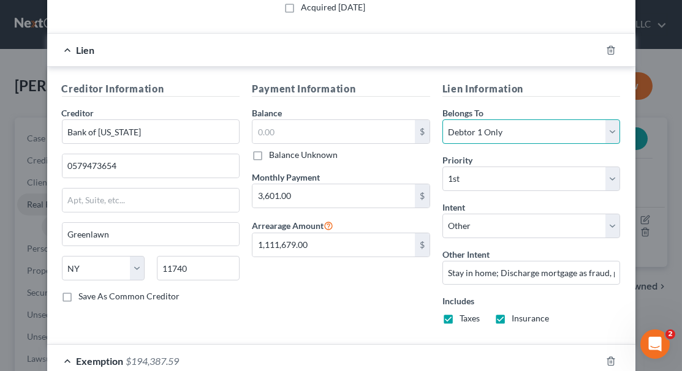
select select "1"
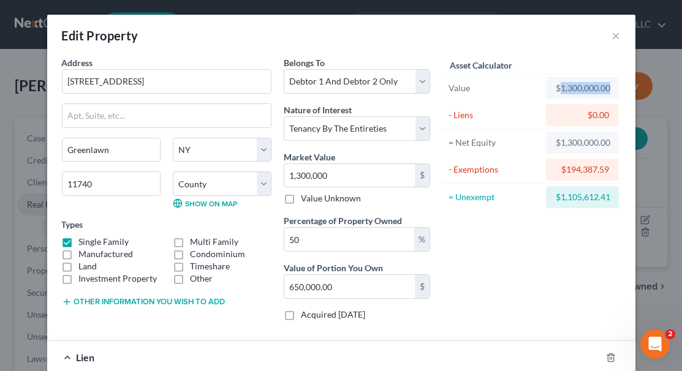
scroll to position [0, 0]
click at [556, 141] on div "$1,300,000.00" at bounding box center [582, 143] width 53 height 12
drag, startPoint x: 604, startPoint y: 162, endPoint x: 548, endPoint y: 167, distance: 55.9
click at [548, 167] on div "$194,387.59" at bounding box center [582, 170] width 73 height 22
click at [573, 192] on div "$1,105,612.41" at bounding box center [582, 197] width 53 height 12
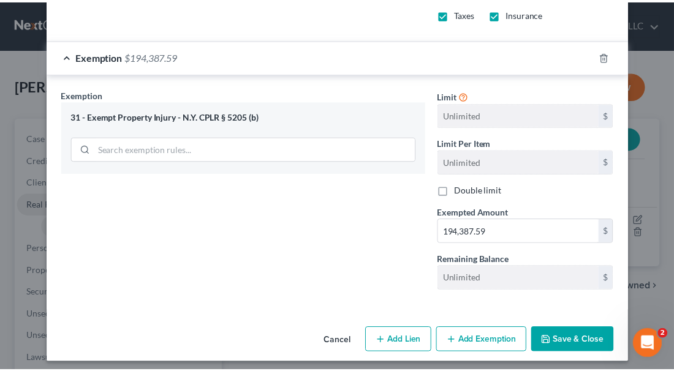
scroll to position [612, 0]
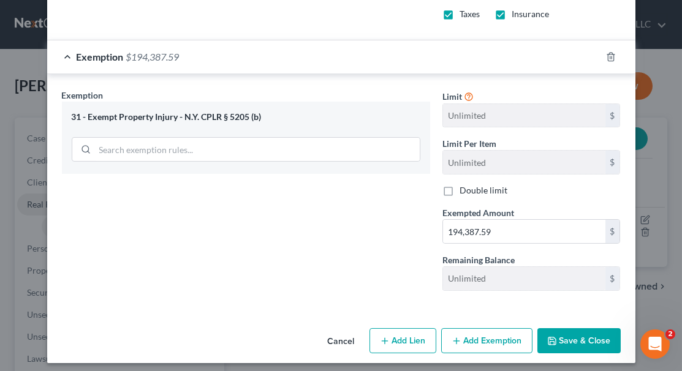
click at [589, 333] on button "Save & Close" at bounding box center [578, 341] width 83 height 26
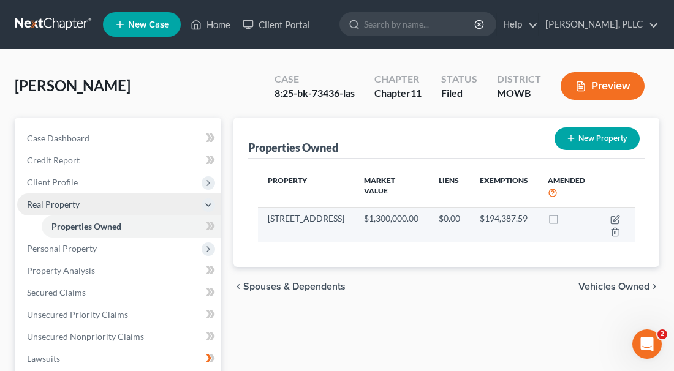
click at [502, 228] on td "$194,387.59" at bounding box center [504, 225] width 68 height 36
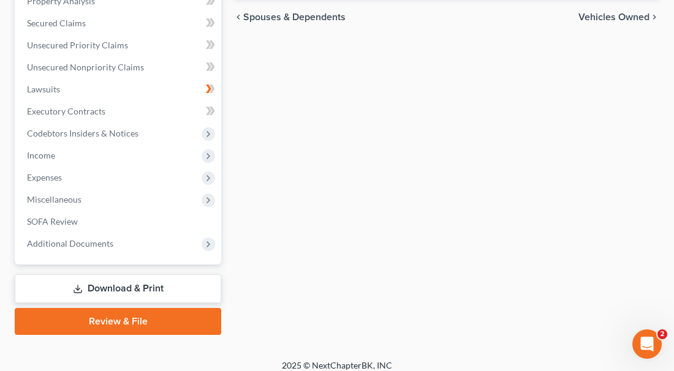
scroll to position [268, 0]
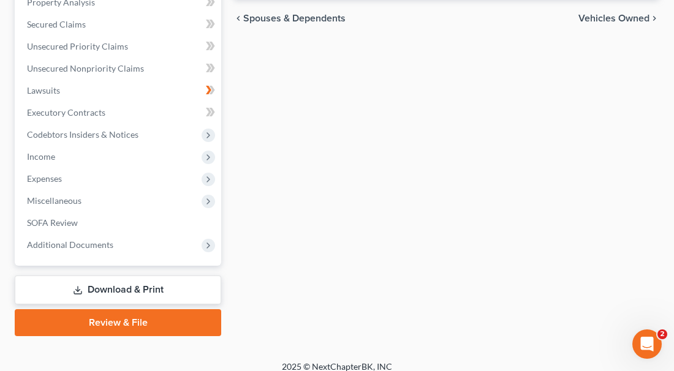
click at [499, 218] on div "Properties Owned New Property Property Market Value Liens Exemptions Amended [S…" at bounding box center [446, 92] width 438 height 487
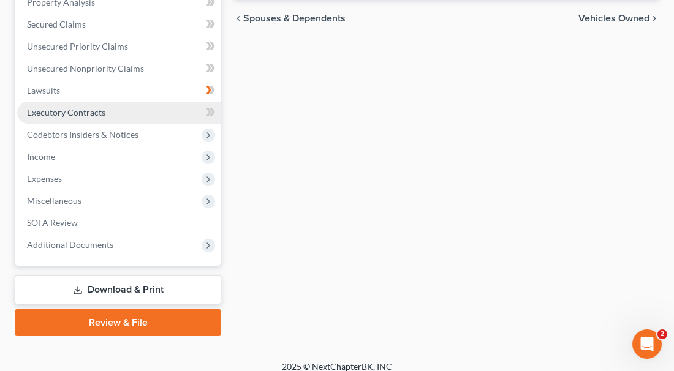
click at [111, 102] on link "Executory Contracts" at bounding box center [119, 113] width 204 height 22
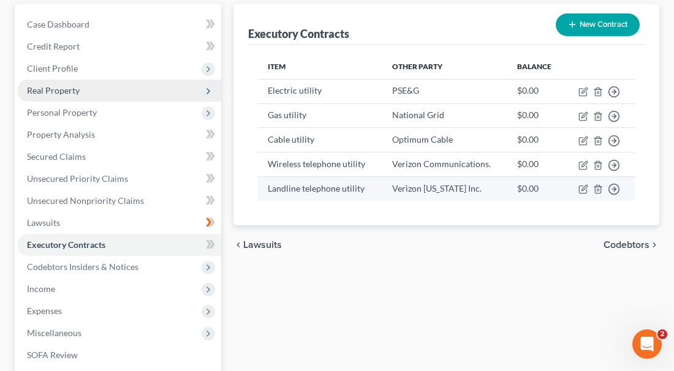
scroll to position [117, 0]
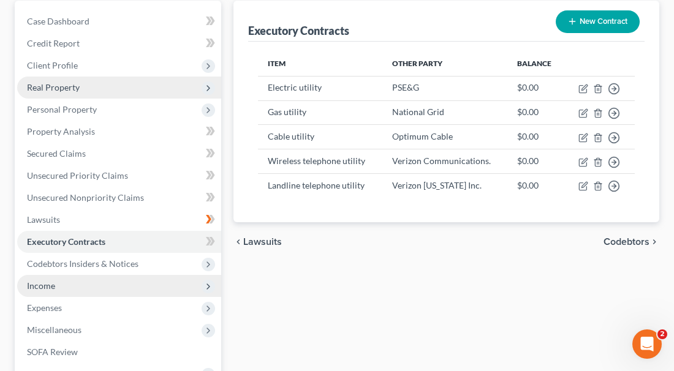
click at [179, 278] on span "Income" at bounding box center [119, 286] width 204 height 22
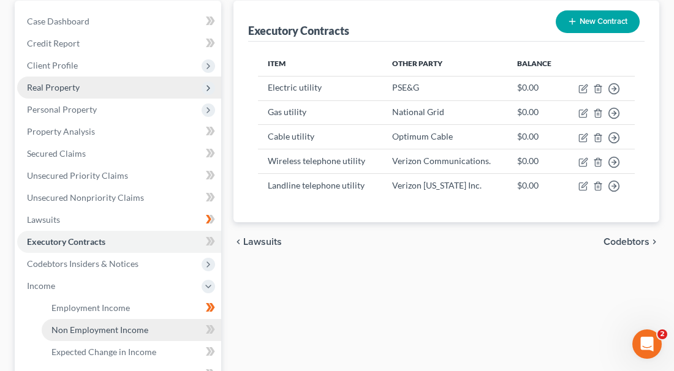
click at [195, 319] on link "Non Employment Income" at bounding box center [131, 330] width 179 height 22
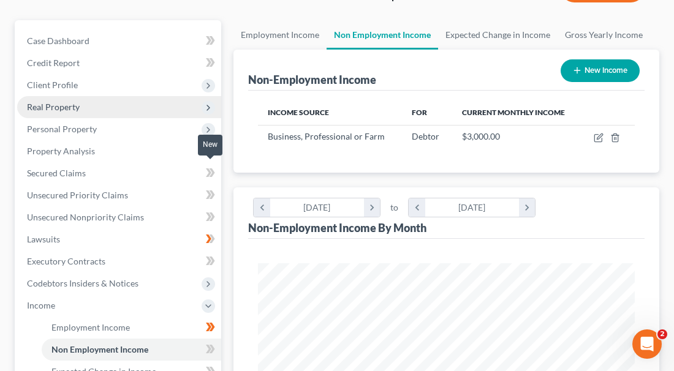
scroll to position [98, 0]
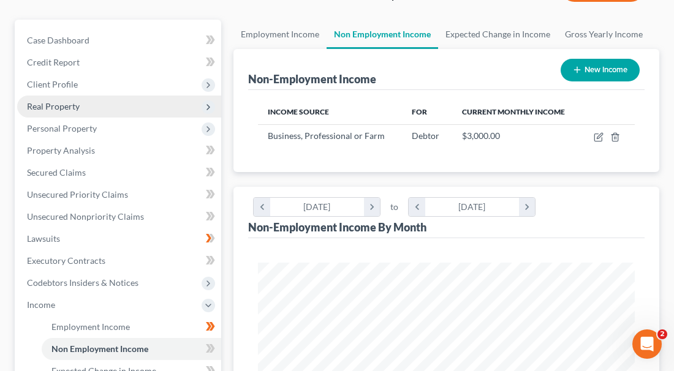
click at [449, 205] on div "[DATE]" at bounding box center [472, 207] width 94 height 18
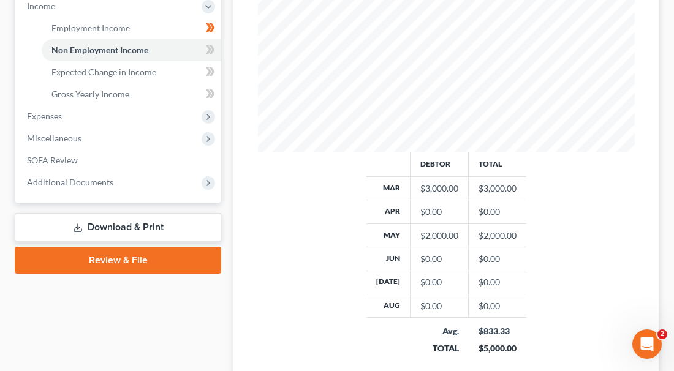
scroll to position [392, 0]
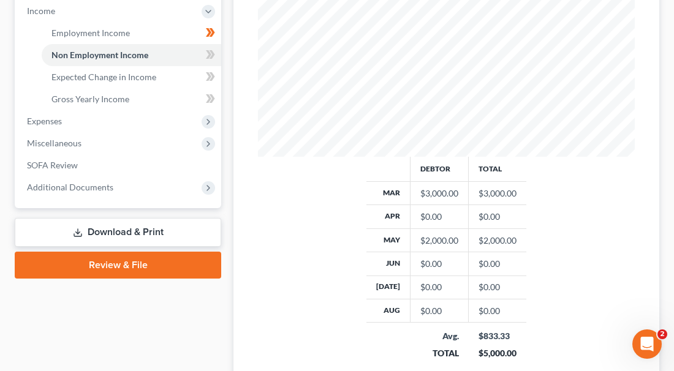
drag, startPoint x: 218, startPoint y: 195, endPoint x: 175, endPoint y: 243, distance: 64.6
click at [175, 243] on div "Case Dashboard Payments Invoices Payments Payments Credit Report Client Profile" at bounding box center [118, 86] width 219 height 720
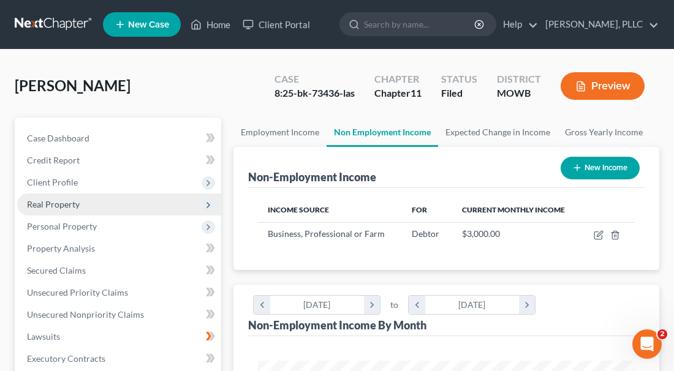
scroll to position [0, 0]
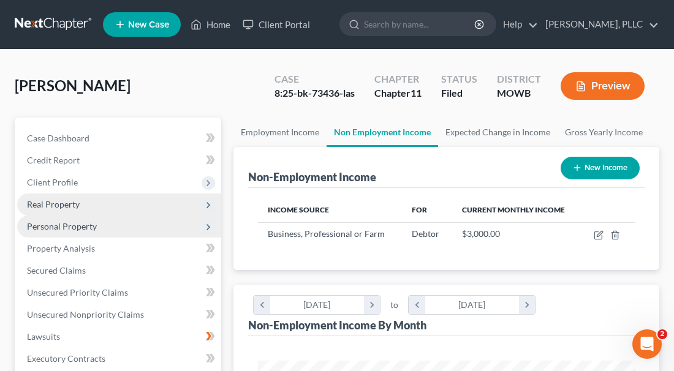
click at [81, 221] on span "Personal Property" at bounding box center [62, 226] width 70 height 10
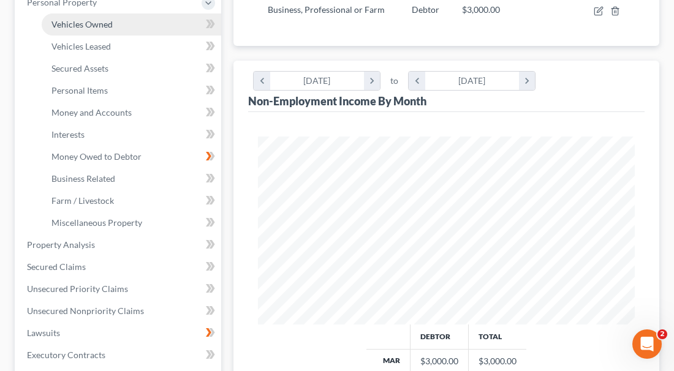
scroll to position [225, 0]
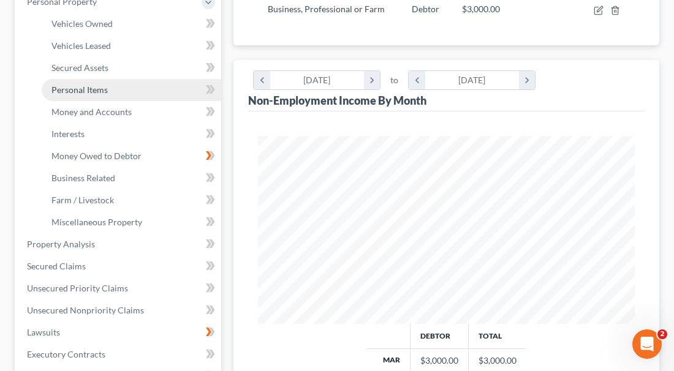
click at [103, 85] on span "Personal Items" at bounding box center [79, 90] width 56 height 10
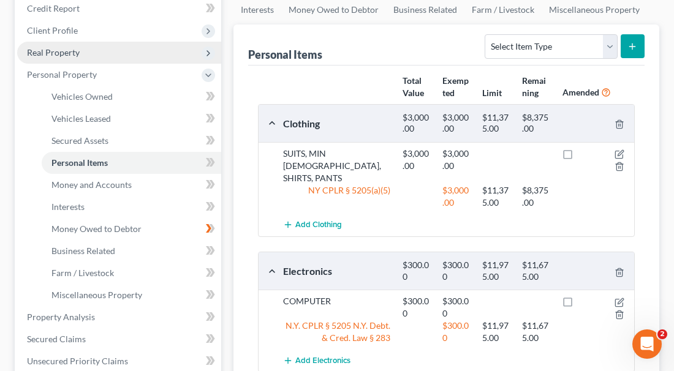
scroll to position [158, 0]
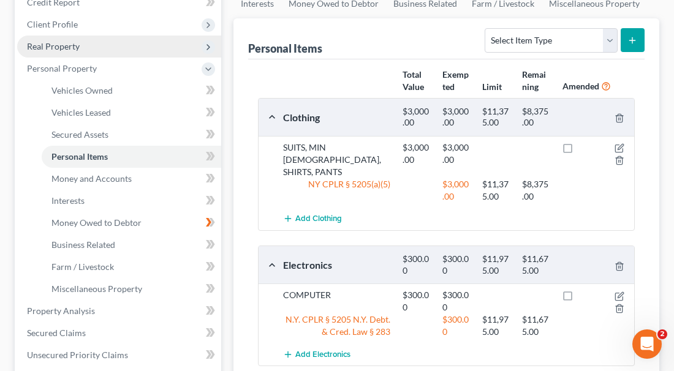
click at [498, 254] on div "$11,975.00" at bounding box center [496, 265] width 40 height 23
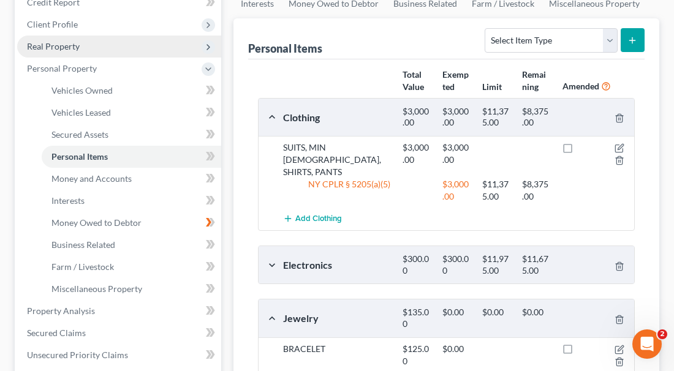
click at [498, 254] on div "$11,975.00" at bounding box center [496, 265] width 40 height 23
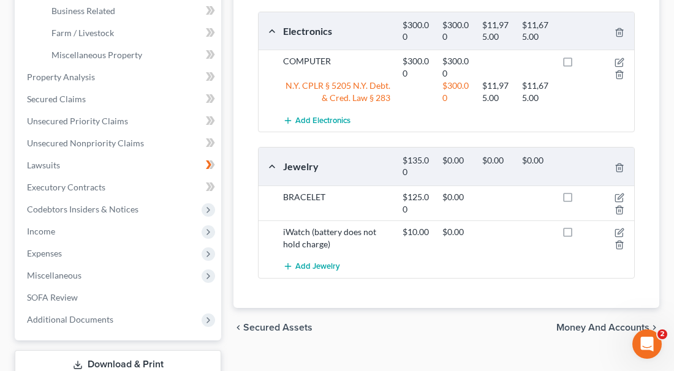
scroll to position [392, 0]
click at [212, 157] on icon at bounding box center [210, 164] width 9 height 15
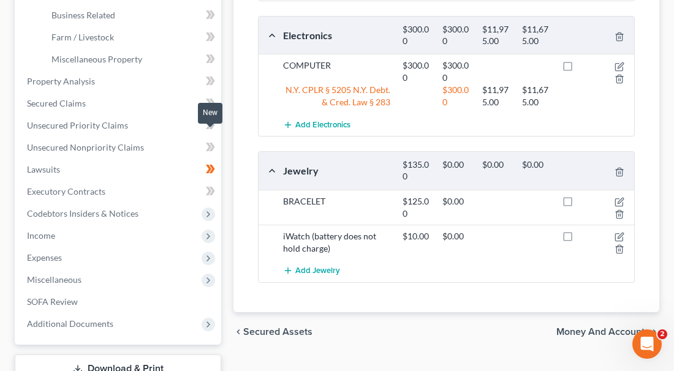
scroll to position [383, 0]
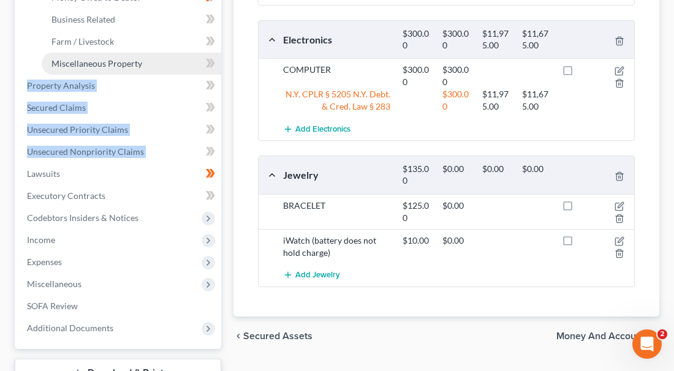
drag, startPoint x: 221, startPoint y: 159, endPoint x: 169, endPoint y: 58, distance: 113.4
click at [169, 58] on ul "Case Dashboard Payments Invoices Payments Payments Credit Report Client Profile" at bounding box center [119, 41] width 204 height 595
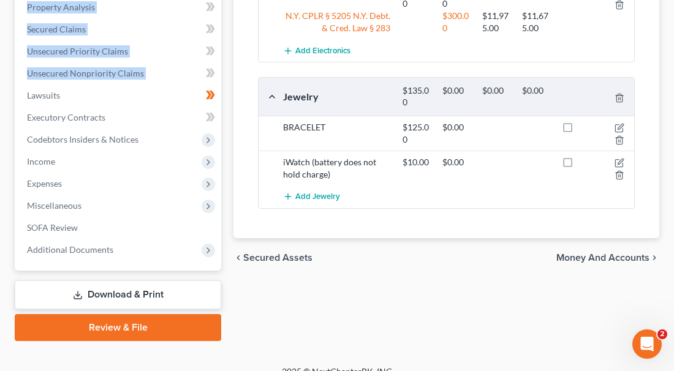
scroll to position [461, 0]
click at [145, 281] on link "Download & Print" at bounding box center [118, 295] width 206 height 29
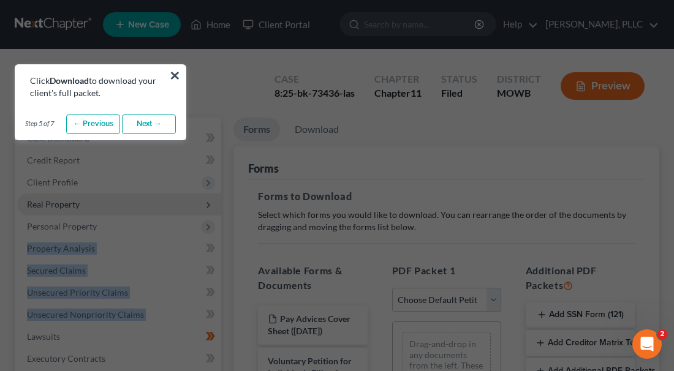
click at [146, 121] on link "Next →" at bounding box center [149, 125] width 54 height 20
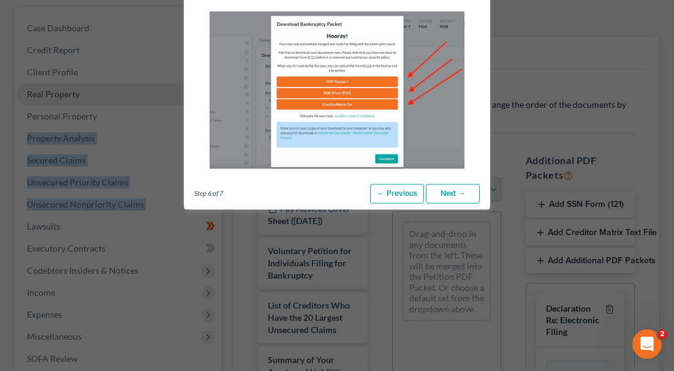
scroll to position [108, 0]
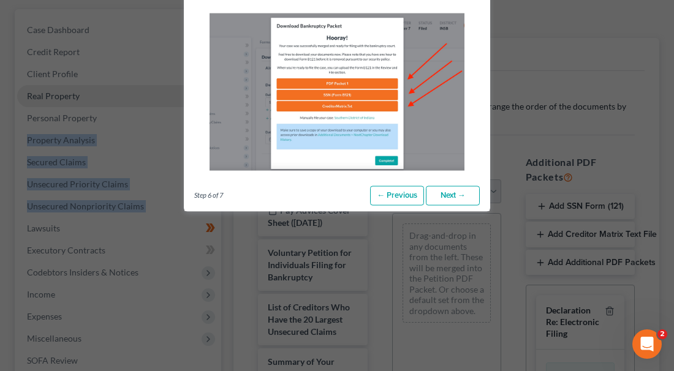
click at [447, 195] on link "Next →" at bounding box center [453, 196] width 54 height 20
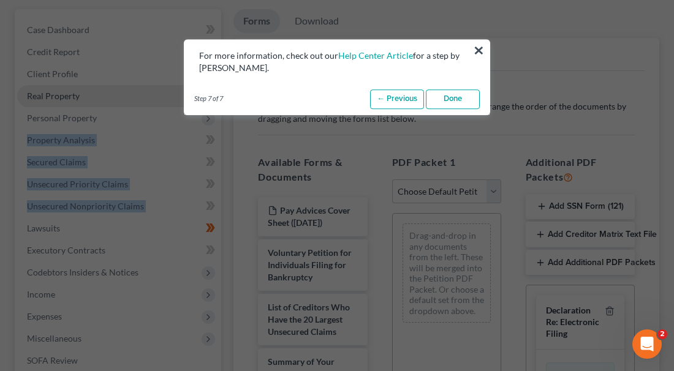
click at [448, 100] on link "Done" at bounding box center [453, 99] width 54 height 20
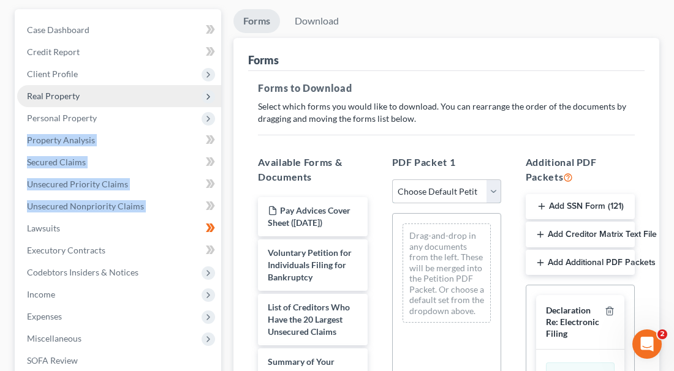
select select "0"
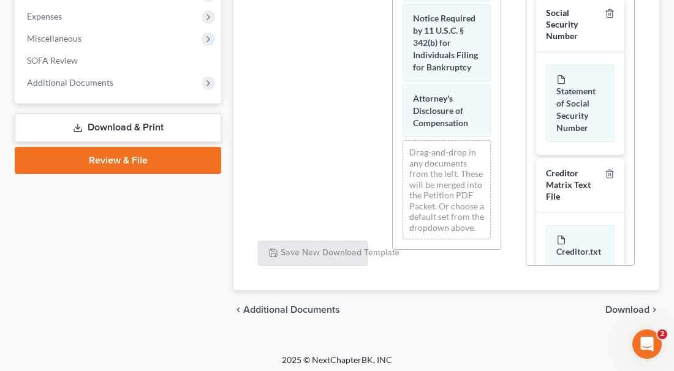
scroll to position [408, 0]
click at [633, 306] on span "Download" at bounding box center [627, 311] width 44 height 10
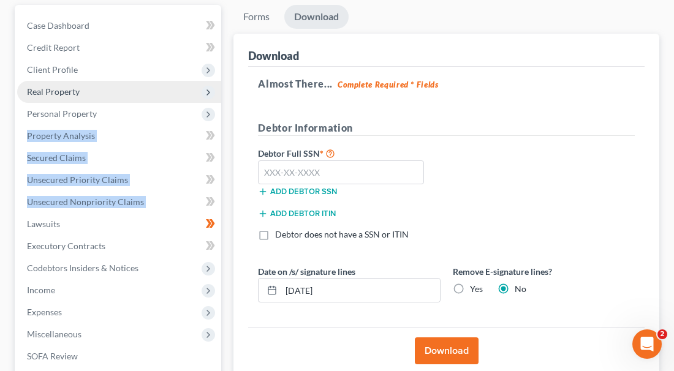
scroll to position [112, 0]
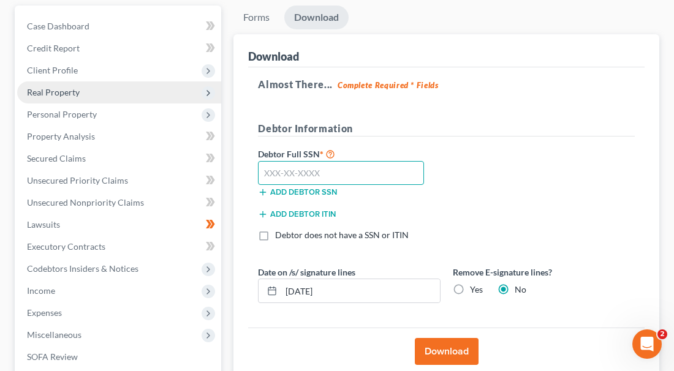
drag, startPoint x: 393, startPoint y: 168, endPoint x: 406, endPoint y: 134, distance: 36.4
click at [406, 134] on div "Debtor Information Debtor Full SSN * Add debtor SSN Add debtor ITIN Debtor does…" at bounding box center [446, 186] width 389 height 130
type input "0"
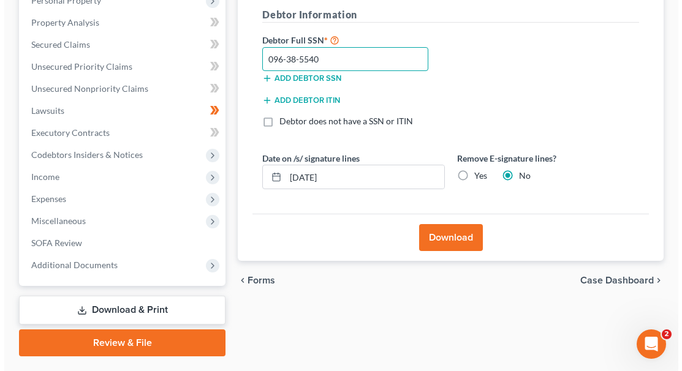
scroll to position [226, 0]
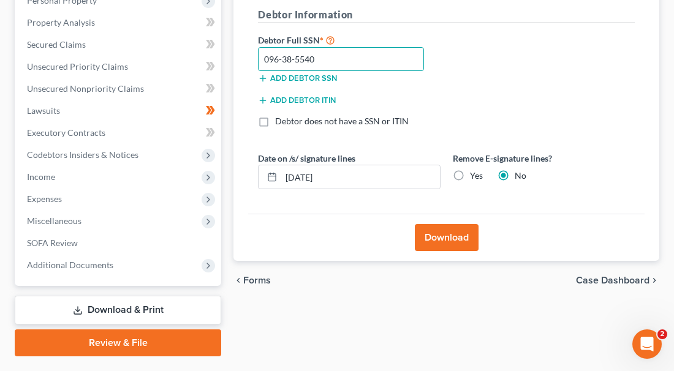
type input "096-38-5540"
click at [450, 229] on button "Download" at bounding box center [447, 237] width 64 height 27
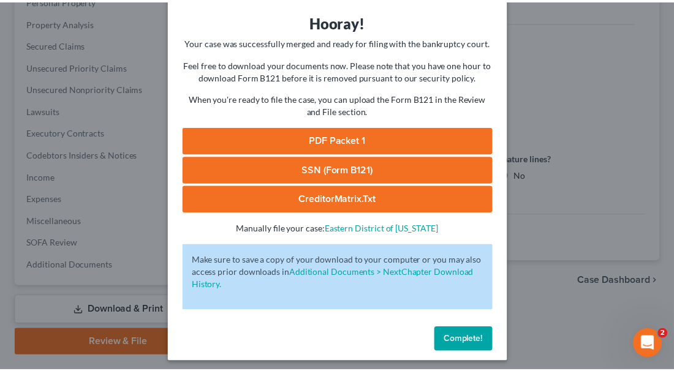
scroll to position [44, 0]
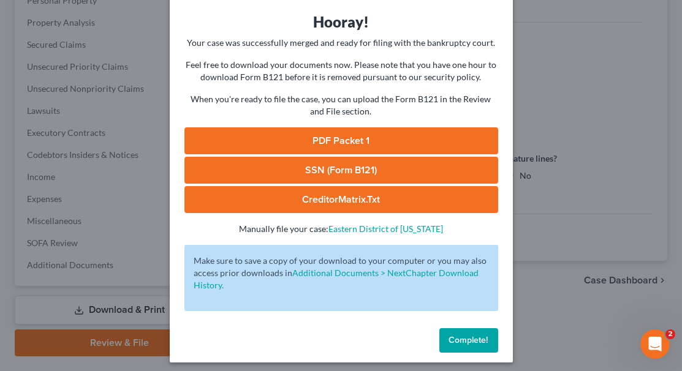
click at [474, 335] on span "Complete!" at bounding box center [468, 340] width 39 height 10
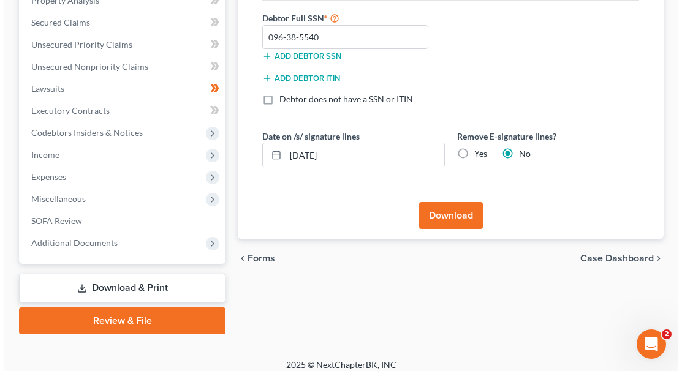
scroll to position [247, 0]
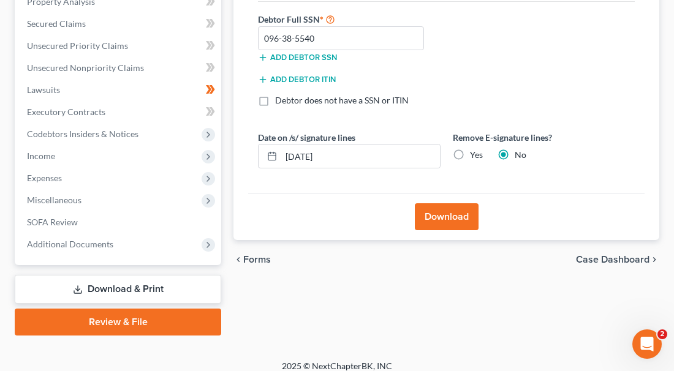
click at [462, 208] on button "Download" at bounding box center [447, 216] width 64 height 27
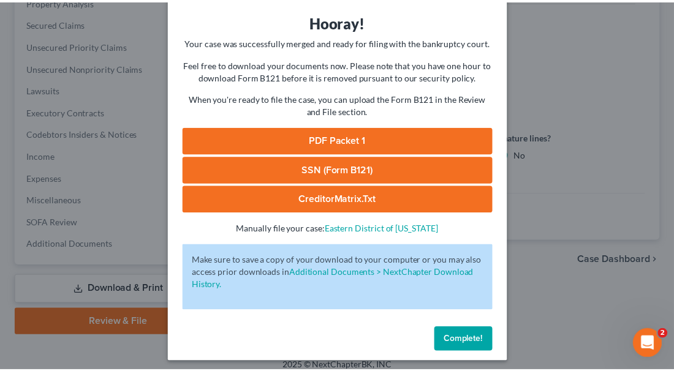
scroll to position [44, 0]
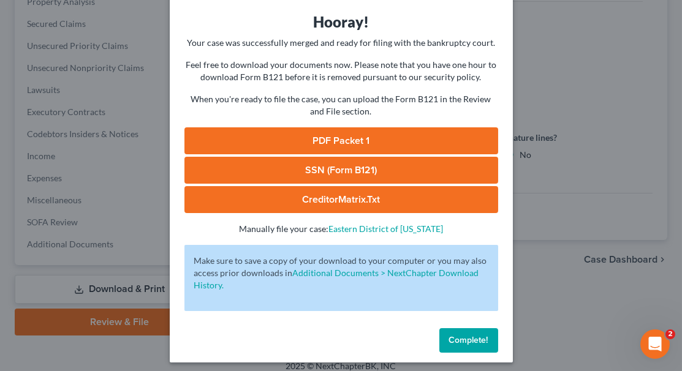
click at [454, 335] on span "Complete!" at bounding box center [468, 340] width 39 height 10
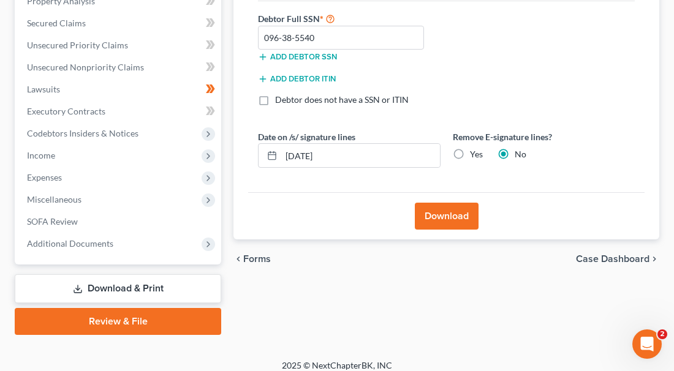
scroll to position [247, 0]
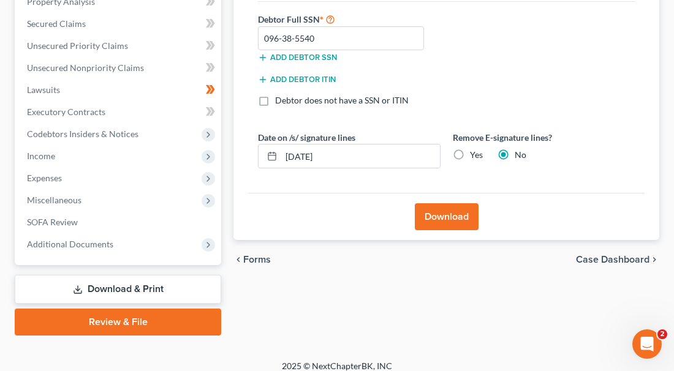
click at [162, 276] on link "Download & Print" at bounding box center [118, 289] width 206 height 29
click at [151, 275] on link "Download & Print" at bounding box center [118, 289] width 206 height 29
click at [109, 276] on link "Download & Print" at bounding box center [118, 289] width 206 height 29
click at [116, 276] on link "Download & Print" at bounding box center [118, 289] width 206 height 29
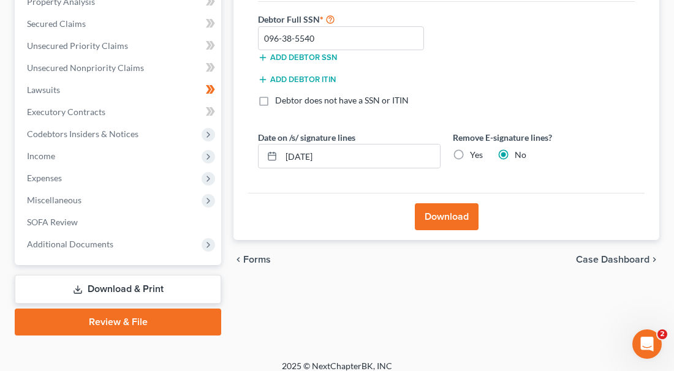
click at [116, 276] on link "Download & Print" at bounding box center [118, 289] width 206 height 29
click at [142, 276] on link "Download & Print" at bounding box center [118, 289] width 206 height 29
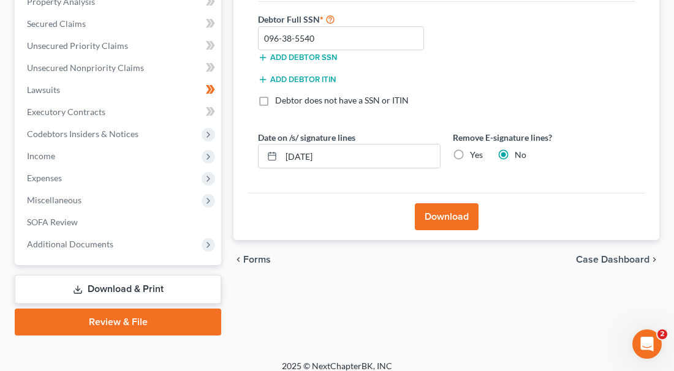
click at [142, 276] on link "Download & Print" at bounding box center [118, 289] width 206 height 29
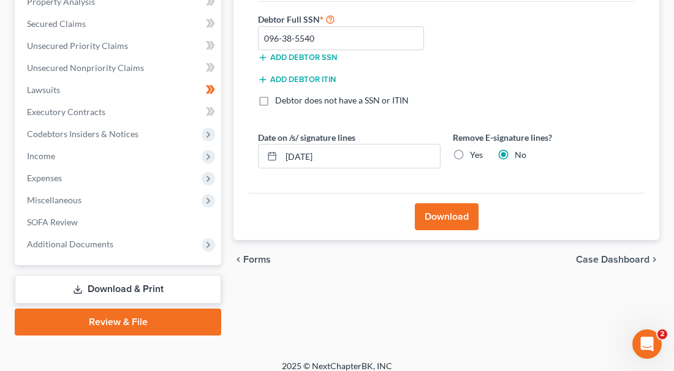
click at [445, 209] on button "Download" at bounding box center [447, 216] width 64 height 27
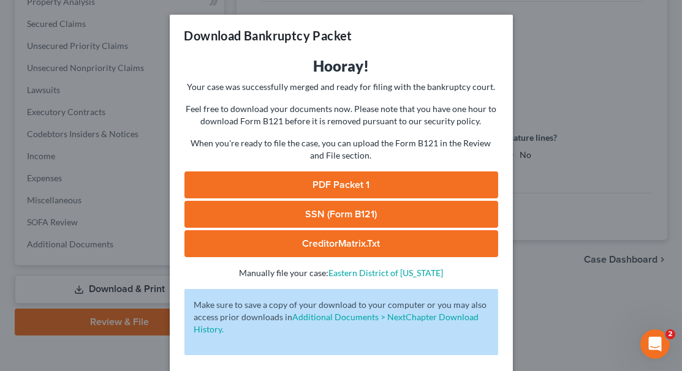
click at [369, 175] on link "PDF Packet 1" at bounding box center [341, 185] width 314 height 27
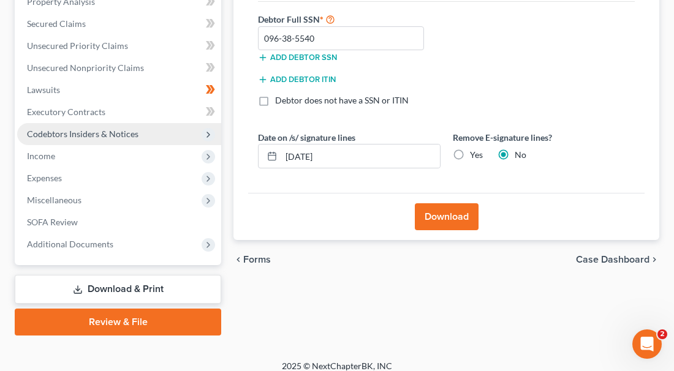
click at [182, 133] on span "Codebtors Insiders & Notices" at bounding box center [119, 134] width 204 height 22
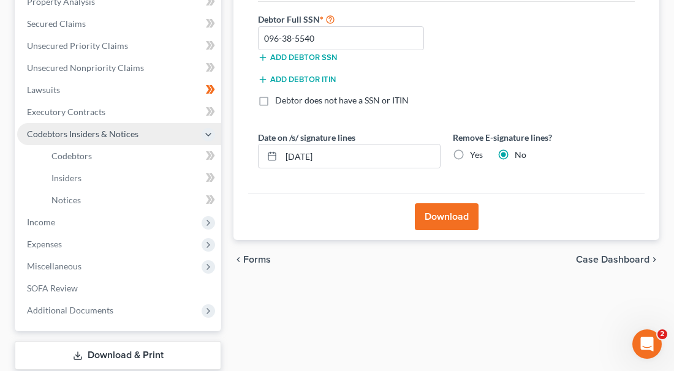
click at [182, 133] on span "Codebtors Insiders & Notices" at bounding box center [119, 134] width 204 height 22
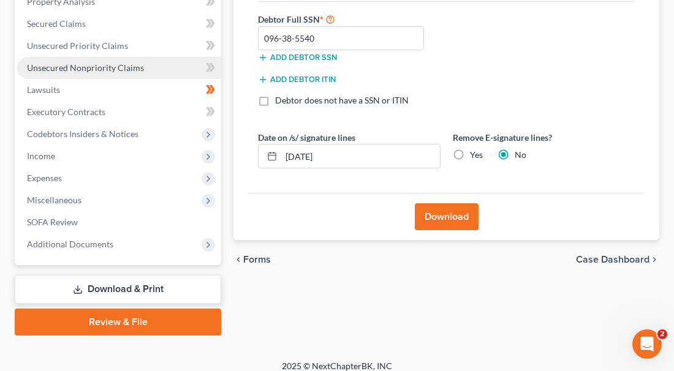
click at [179, 63] on link "Unsecured Nonpriority Claims" at bounding box center [119, 68] width 204 height 22
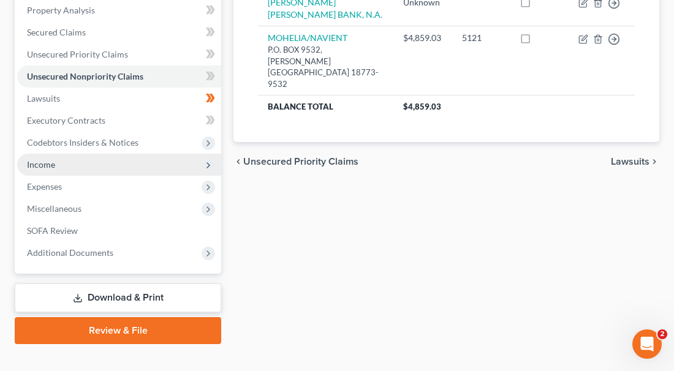
scroll to position [238, 0]
click at [167, 165] on span "Income" at bounding box center [119, 165] width 204 height 22
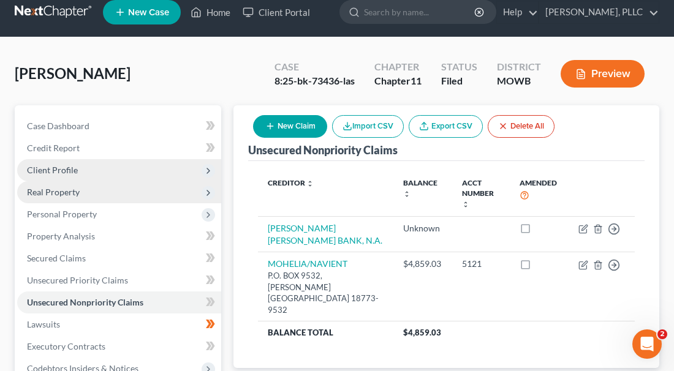
scroll to position [10, 0]
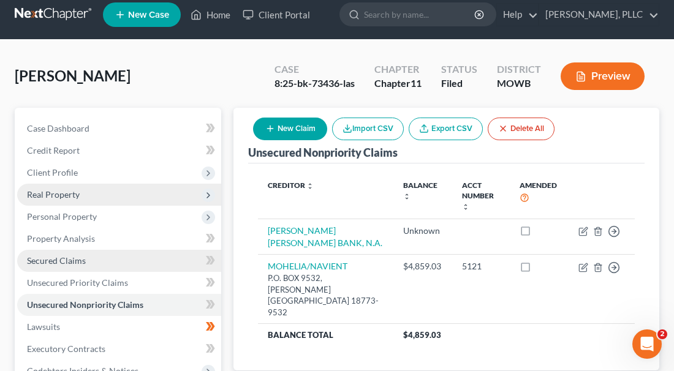
click at [147, 261] on link "Secured Claims" at bounding box center [119, 261] width 204 height 22
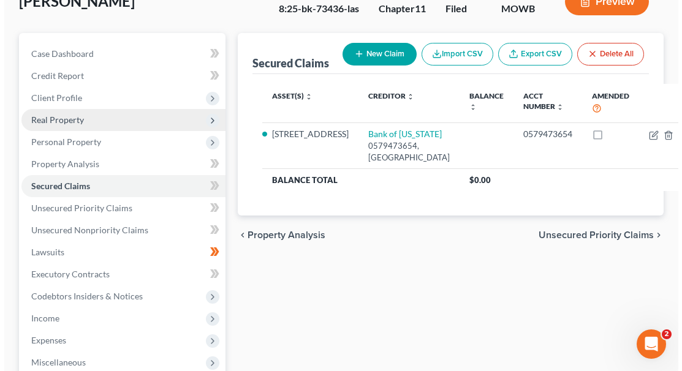
scroll to position [82, 0]
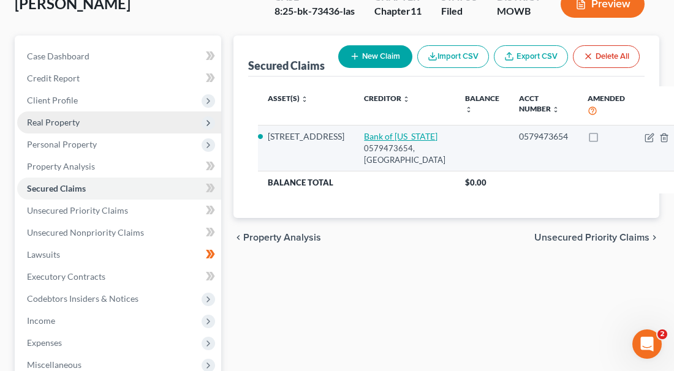
click at [364, 134] on link "Bank of [US_STATE]" at bounding box center [401, 136] width 74 height 10
select select "35"
select select "9"
select select "4"
select select "1"
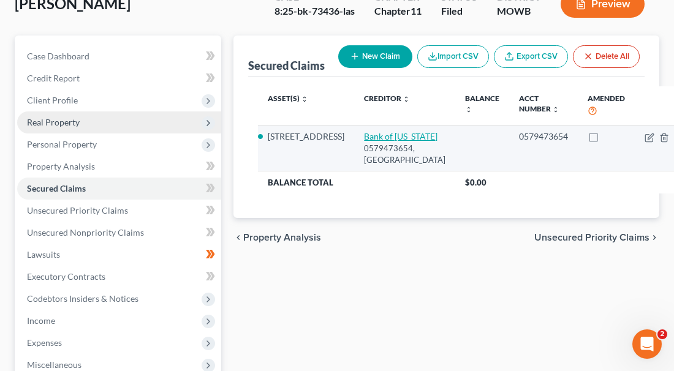
select select "0"
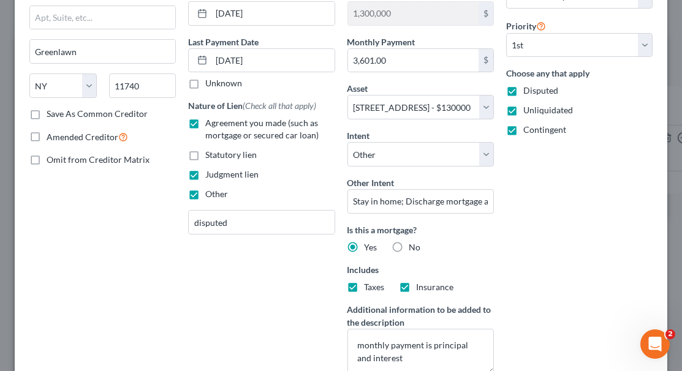
scroll to position [136, 0]
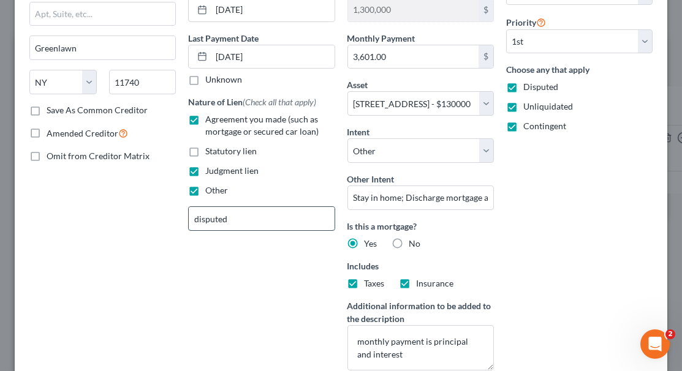
click at [270, 216] on input "disputed" at bounding box center [261, 218] width 145 height 23
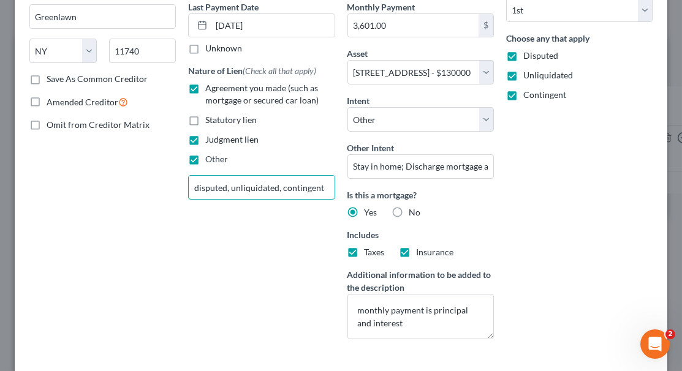
scroll to position [170, 0]
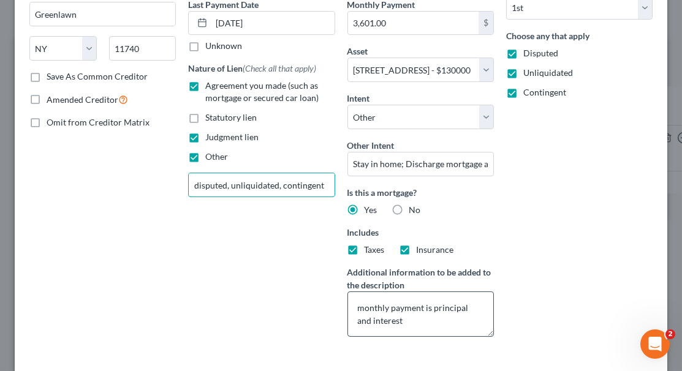
type input "disputed, unliquidated, contingent"
click at [453, 314] on textarea "monthly payment is principal and interest" at bounding box center [420, 314] width 146 height 45
type textarea "monthly payment is principal and interest"
click at [364, 247] on label "Taxes" at bounding box center [374, 250] width 20 height 12
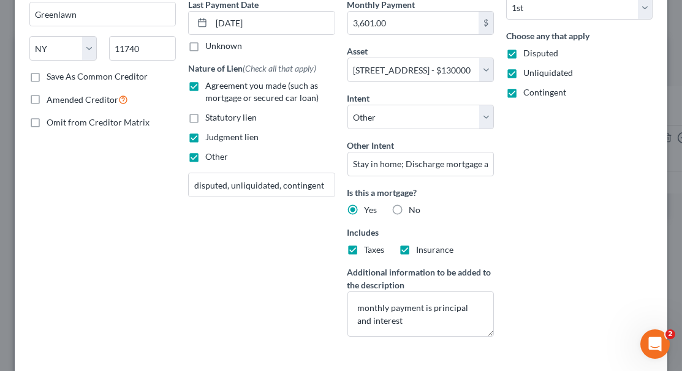
click at [369, 247] on input "Taxes" at bounding box center [373, 248] width 8 height 8
checkbox input "false"
click at [417, 250] on label "Insurance" at bounding box center [435, 250] width 37 height 12
click at [421, 250] on input "Insurance" at bounding box center [425, 248] width 8 height 8
checkbox input "false"
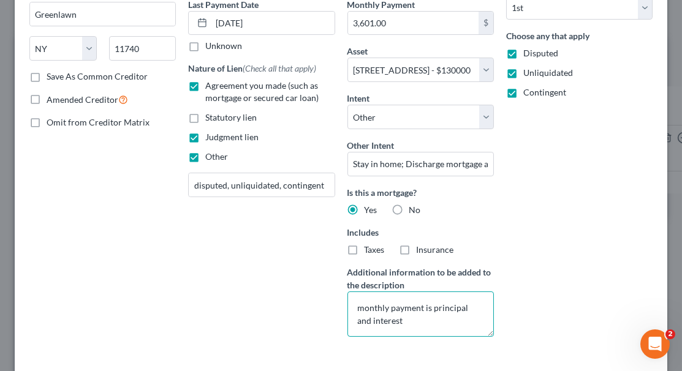
click at [398, 319] on textarea "monthly payment is principal and interest" at bounding box center [420, 314] width 146 height 45
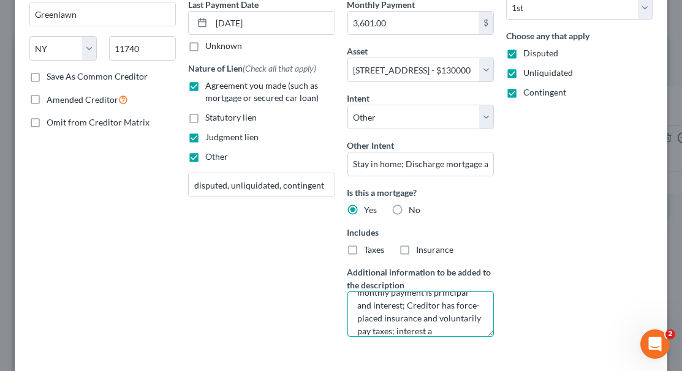
scroll to position [28, 0]
type textarea "monthly payment is principal and interest; Creditor has force-placed insurance …"
click at [469, 283] on label "Additional information to be added to the description" at bounding box center [420, 279] width 146 height 26
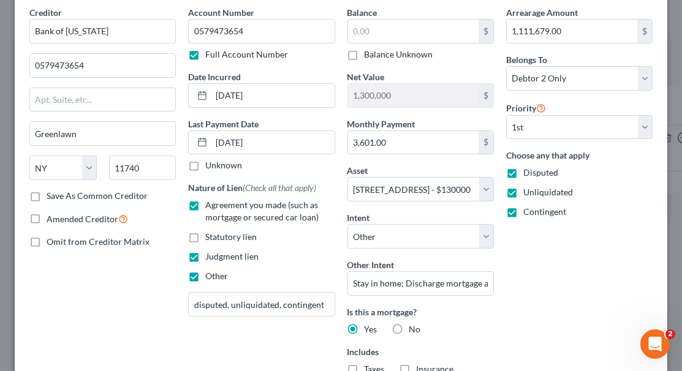
scroll to position [41, 0]
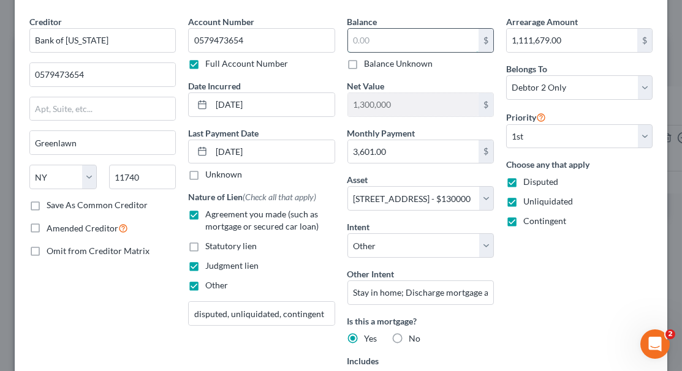
click at [377, 39] on input "text" at bounding box center [413, 40] width 130 height 23
type input "1,494,385"
click at [447, 60] on div "Balance Unknown" at bounding box center [420, 64] width 146 height 12
click at [406, 105] on input "1,300,000" at bounding box center [413, 104] width 130 height 23
click at [366, 123] on div "Balance 1,494,385.00 $ Balance Unknown Balance Undetermined 1,494,385 $ Balance…" at bounding box center [420, 245] width 159 height 460
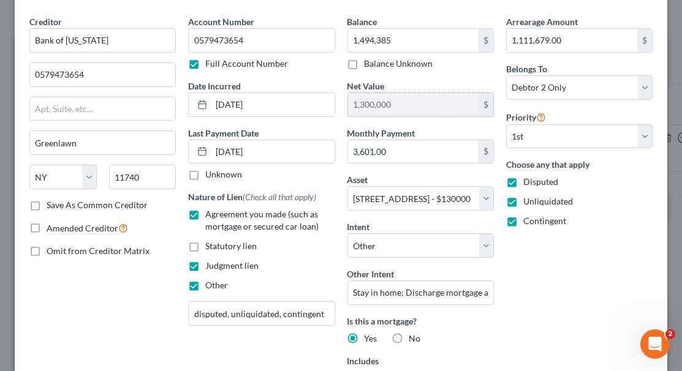
click at [398, 99] on input "1,300,000" at bounding box center [413, 104] width 130 height 23
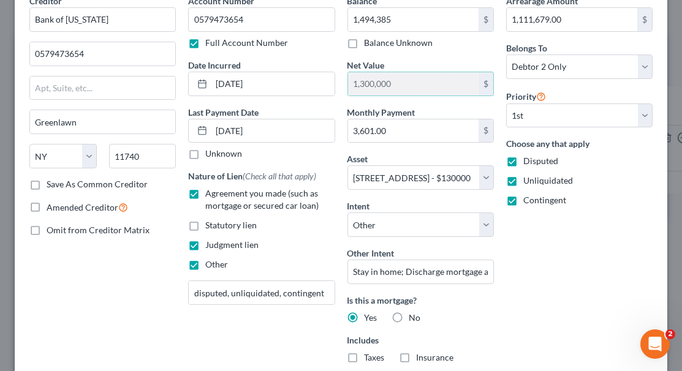
scroll to position [45, 0]
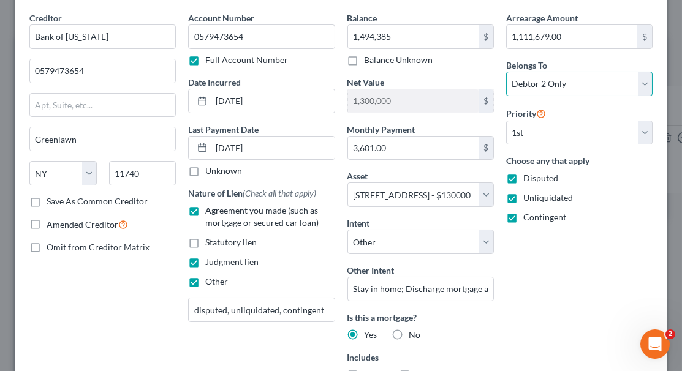
select select "0"
click at [567, 237] on div "Arrearage Amount 1,111,679.00 $ Belongs To * Select Debtor 1 Only Debtor 2 Only…" at bounding box center [579, 242] width 159 height 460
click at [395, 92] on input "1,300,000" at bounding box center [413, 100] width 130 height 23
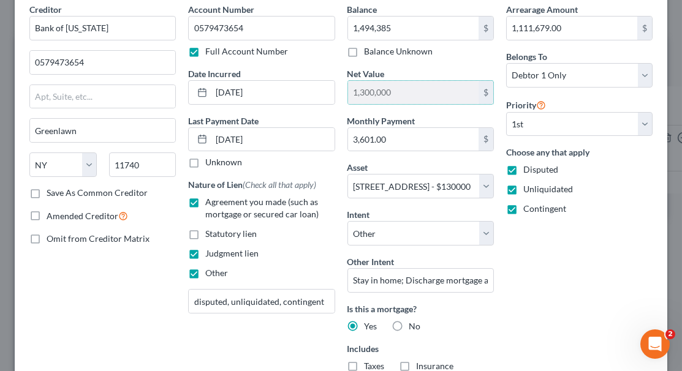
scroll to position [53, 0]
drag, startPoint x: 481, startPoint y: 229, endPoint x: 501, endPoint y: 238, distance: 21.4
click at [501, 238] on div "Creditor * Bank of [US_STATE] 0579473654 [GEOGRAPHIC_DATA] [US_STATE][GEOGRAPHI…" at bounding box center [340, 234] width 635 height 460
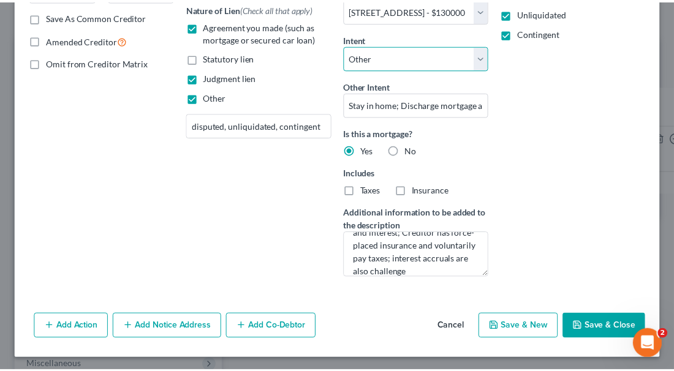
scroll to position [228, 0]
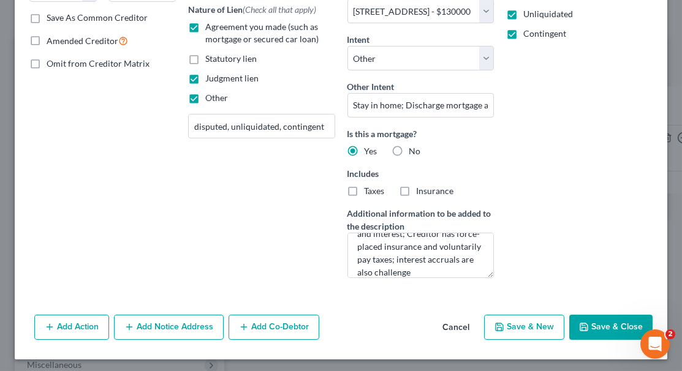
click at [591, 318] on button "Save & Close" at bounding box center [610, 328] width 83 height 26
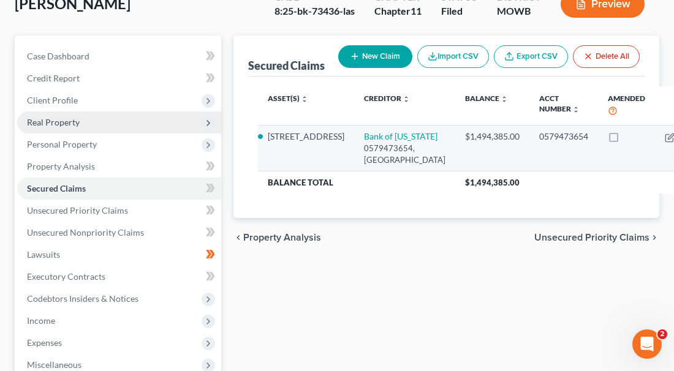
click at [465, 133] on div "$1,494,385.00" at bounding box center [492, 136] width 55 height 12
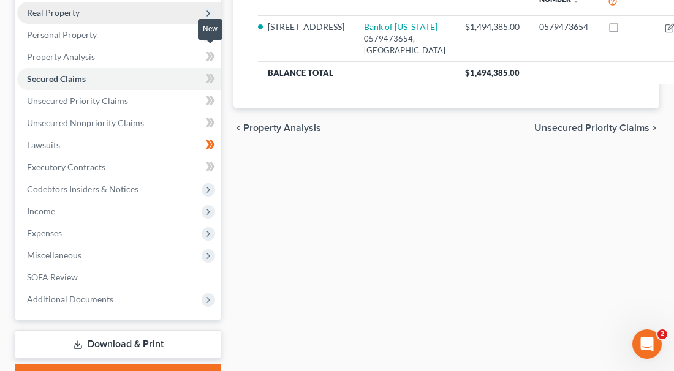
scroll to position [192, 0]
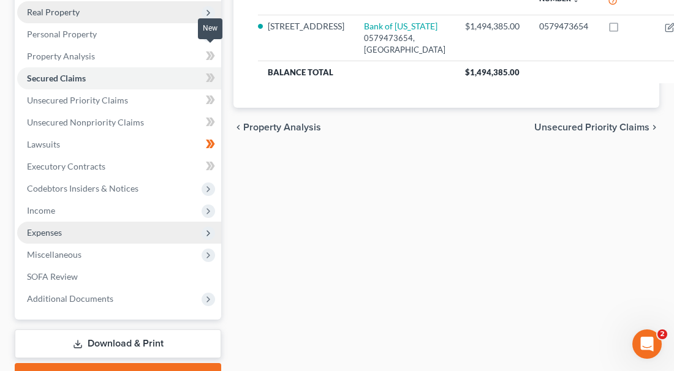
click at [221, 226] on span "Expenses" at bounding box center [119, 233] width 204 height 22
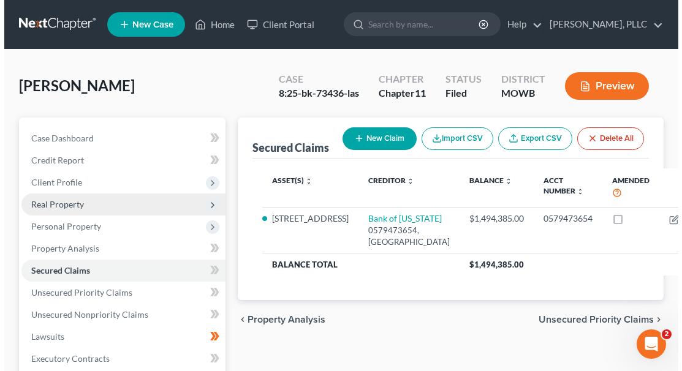
scroll to position [0, 0]
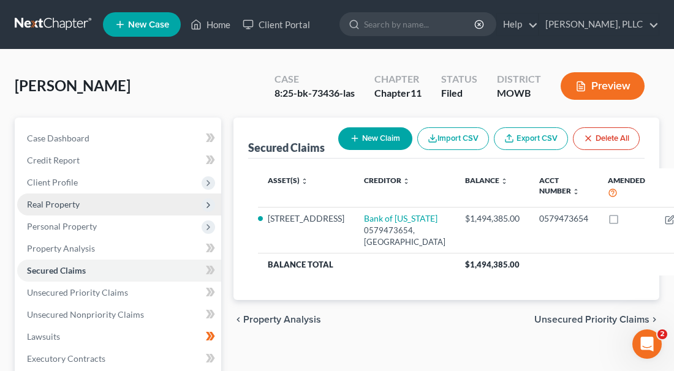
click at [604, 84] on button "Preview" at bounding box center [602, 86] width 84 height 28
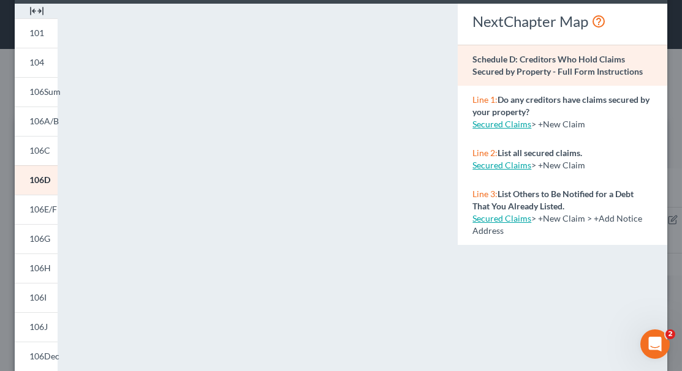
scroll to position [55, 0]
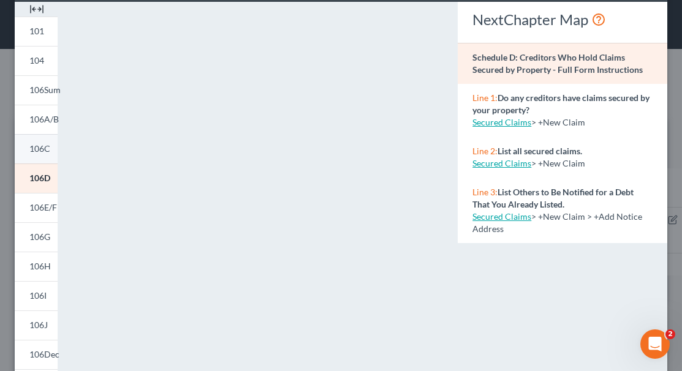
click at [37, 146] on span "106C" at bounding box center [39, 148] width 21 height 10
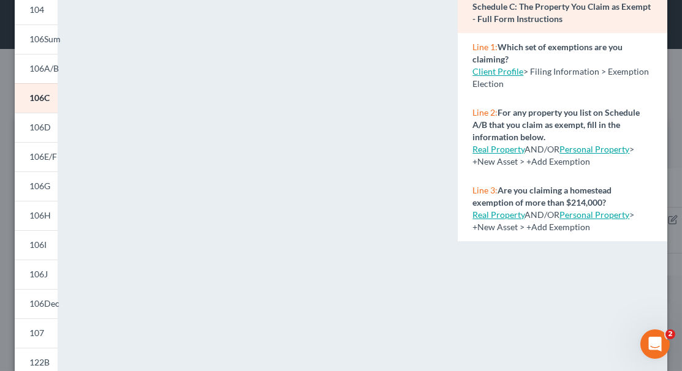
scroll to position [107, 0]
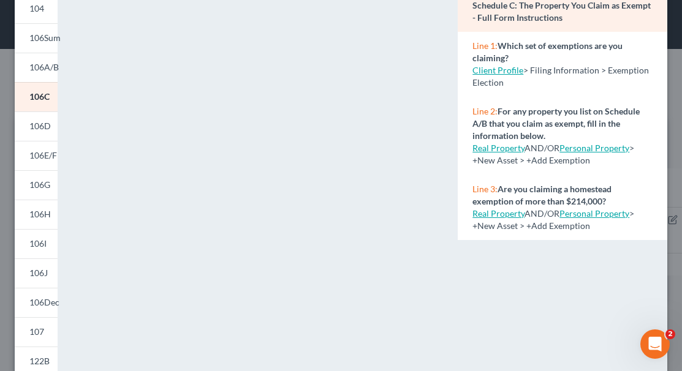
click at [537, 220] on span "Personal Property > +New Asset > +Add Exemption" at bounding box center [553, 219] width 162 height 23
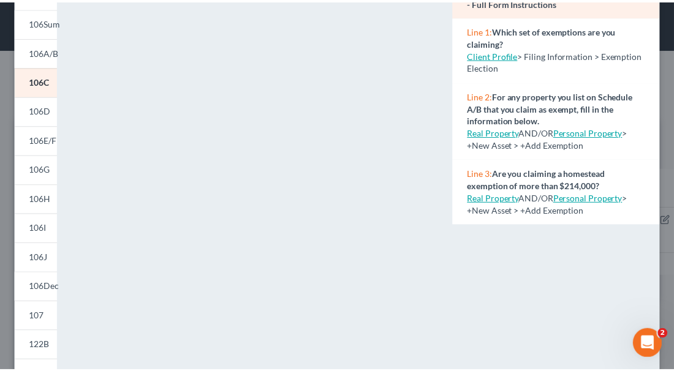
scroll to position [134, 0]
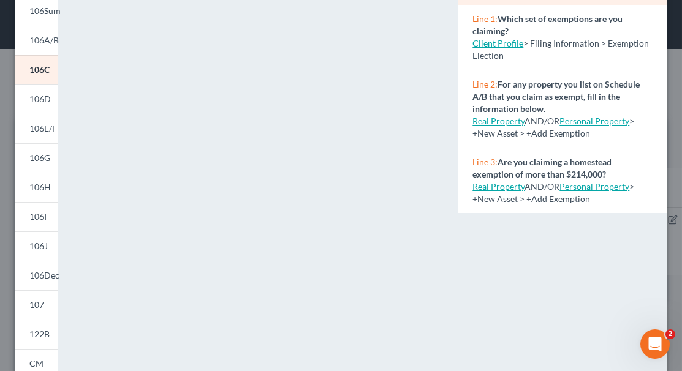
click at [494, 116] on link "Real Property" at bounding box center [498, 121] width 52 height 10
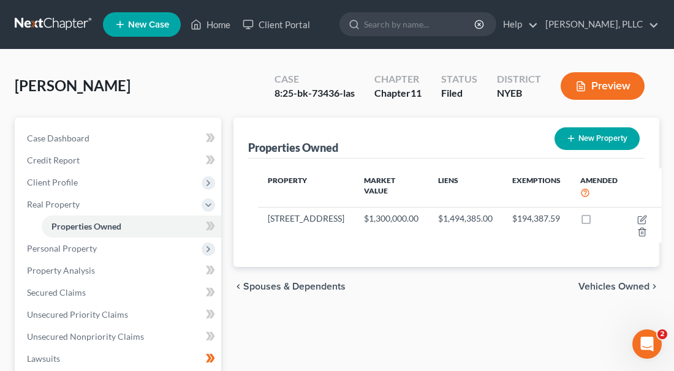
click at [604, 89] on button "Preview" at bounding box center [602, 86] width 84 height 28
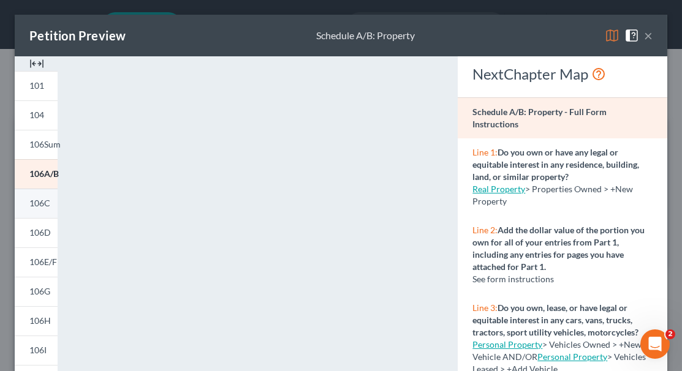
click at [50, 200] on link "106C" at bounding box center [36, 203] width 43 height 29
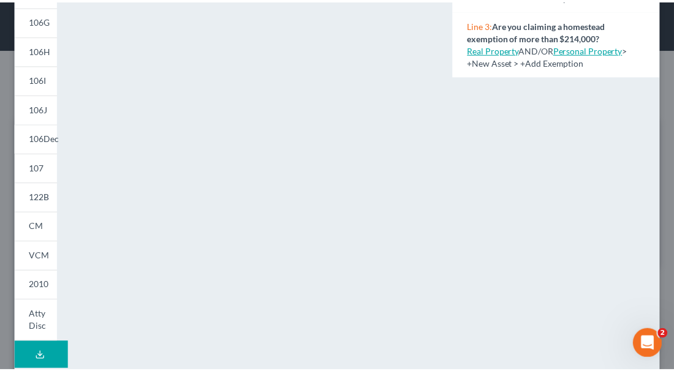
scroll to position [270, 0]
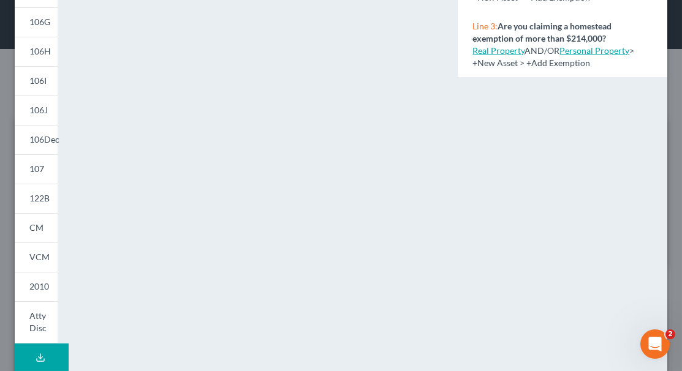
click at [489, 45] on link "Real Property" at bounding box center [498, 50] width 52 height 10
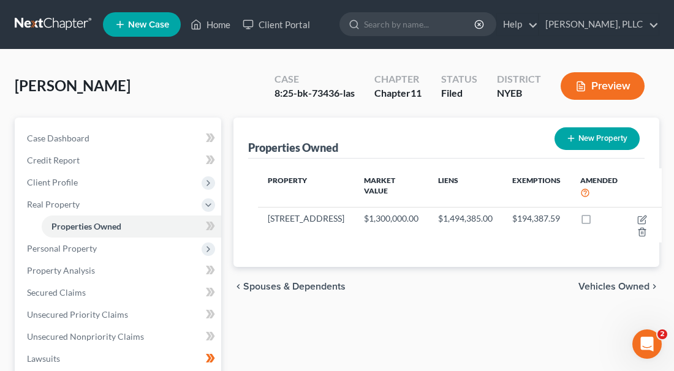
scroll to position [0, 0]
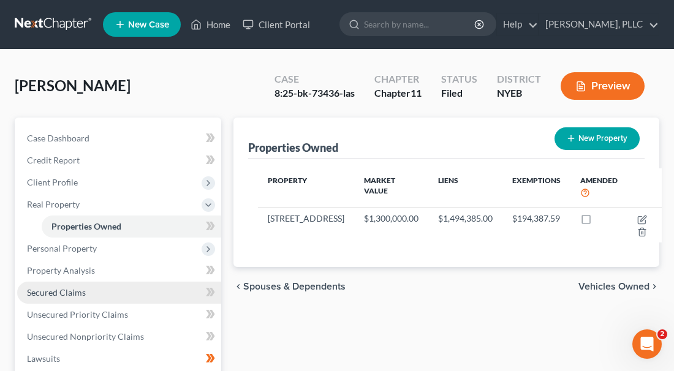
click at [67, 287] on span "Secured Claims" at bounding box center [56, 292] width 59 height 10
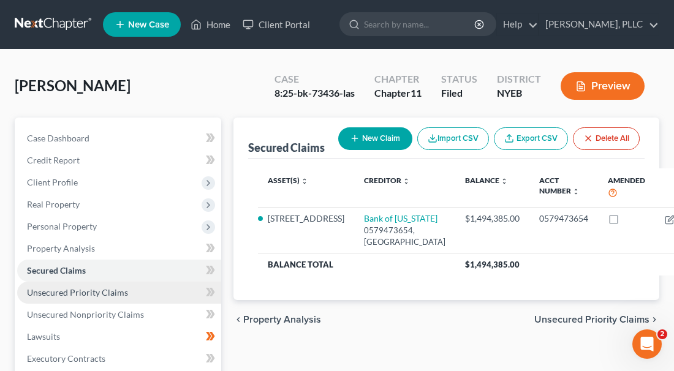
click at [65, 287] on span "Unsecured Priority Claims" at bounding box center [77, 292] width 101 height 10
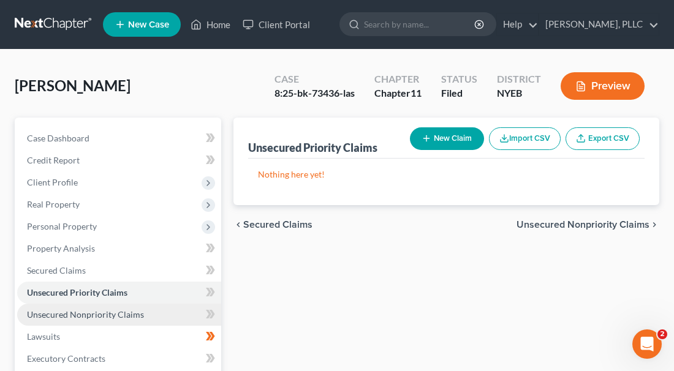
click at [72, 309] on span "Unsecured Nonpriority Claims" at bounding box center [85, 314] width 117 height 10
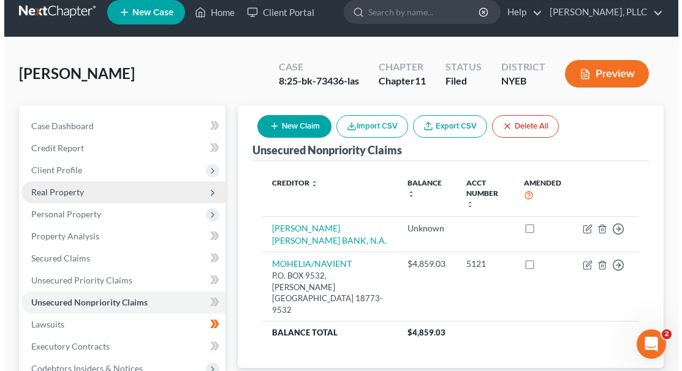
scroll to position [20, 0]
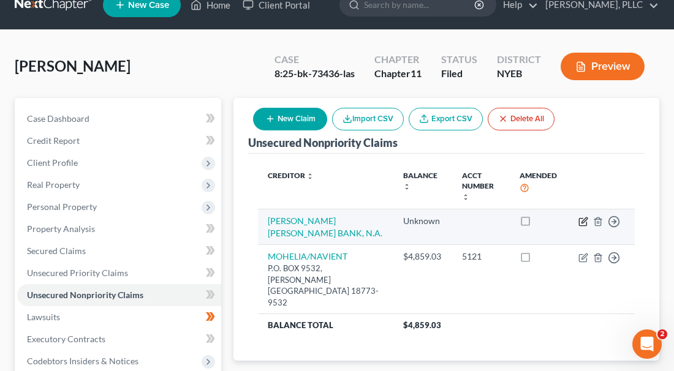
click at [584, 217] on icon "button" at bounding box center [584, 220] width 6 height 6
select select "0"
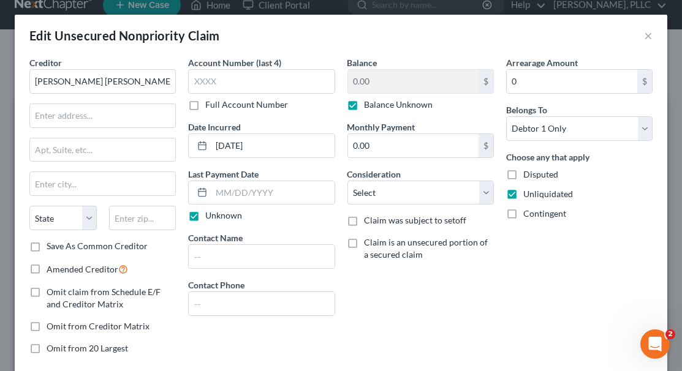
click at [364, 102] on label "Balance Unknown" at bounding box center [398, 105] width 69 height 12
click at [369, 102] on input "Balance Unknown" at bounding box center [373, 103] width 8 height 8
click at [364, 105] on label "Balance Unknown" at bounding box center [398, 105] width 69 height 12
click at [369, 105] on input "Balance Unknown" at bounding box center [373, 103] width 8 height 8
checkbox input "true"
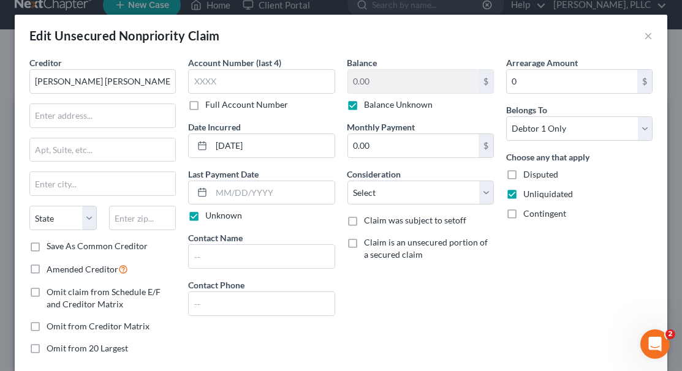
click at [523, 173] on label "Disputed" at bounding box center [540, 174] width 35 height 12
click at [528, 173] on input "Disputed" at bounding box center [532, 172] width 8 height 8
click at [523, 173] on label "Disputed" at bounding box center [540, 174] width 35 height 12
click at [528, 173] on input "Disputed" at bounding box center [532, 172] width 8 height 8
click at [523, 174] on label "Disputed" at bounding box center [540, 174] width 35 height 12
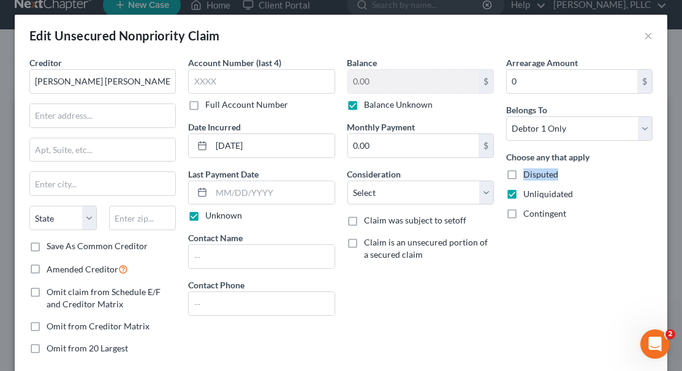
click at [528, 174] on input "Disputed" at bounding box center [532, 172] width 8 height 8
checkbox input "true"
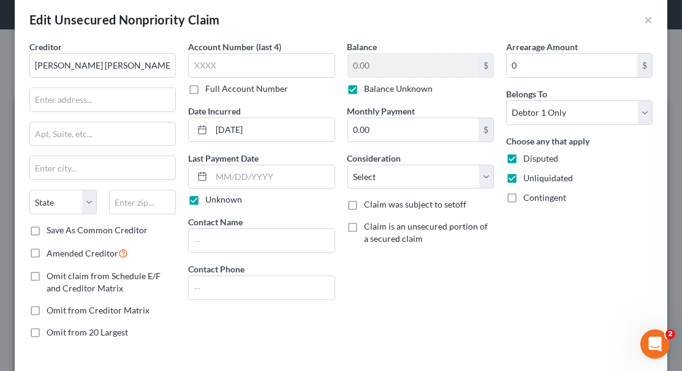
scroll to position [18, 0]
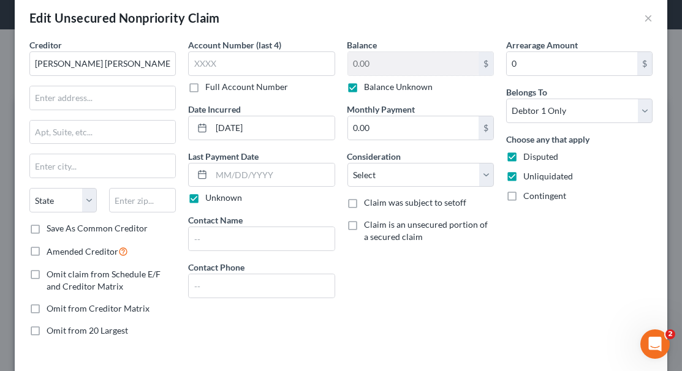
click at [385, 206] on label "Claim was subject to setoff" at bounding box center [415, 203] width 102 height 12
click at [377, 205] on input "Claim was subject to setoff" at bounding box center [373, 201] width 8 height 8
checkbox input "true"
click at [454, 329] on div "Date action was taken" at bounding box center [420, 340] width 146 height 39
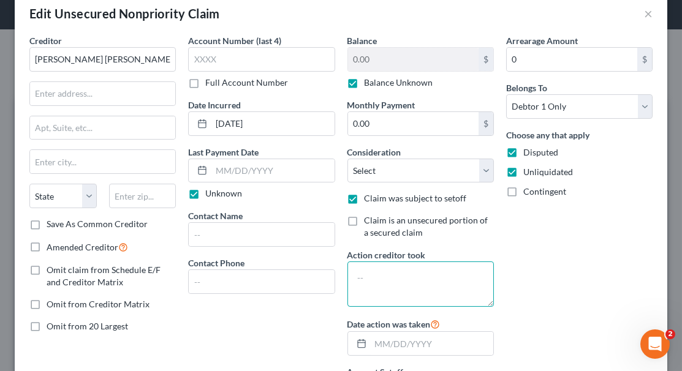
click at [432, 276] on textarea at bounding box center [420, 284] width 146 height 45
type textarea "LAST STATEMENT WAS PRE AND"
drag, startPoint x: 380, startPoint y: 291, endPoint x: 355, endPoint y: 275, distance: 29.7
click at [353, 275] on textarea "LAST STATEMENT WAS PRE AND" at bounding box center [420, 284] width 146 height 45
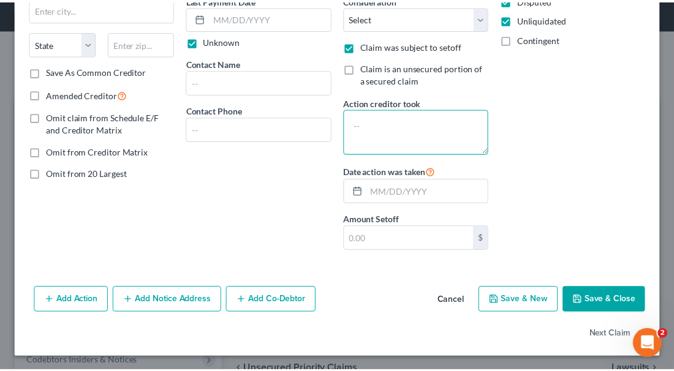
scroll to position [172, 0]
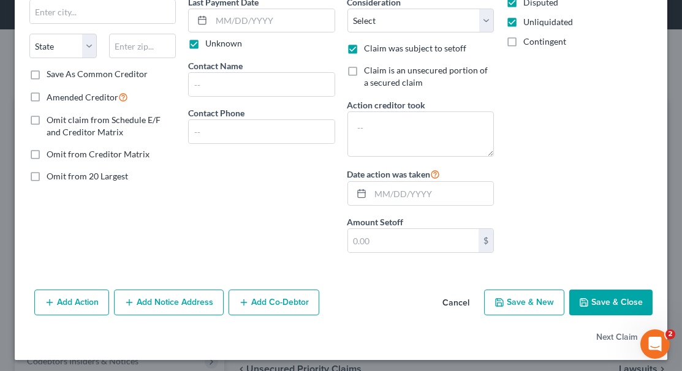
click at [579, 298] on icon "button" at bounding box center [584, 303] width 10 height 10
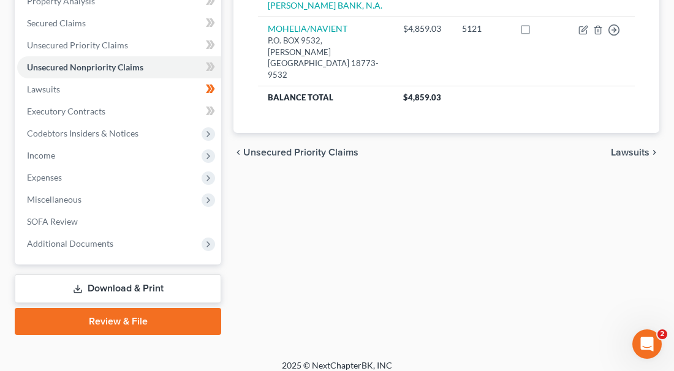
scroll to position [247, 0]
click at [143, 275] on link "Download & Print" at bounding box center [118, 289] width 206 height 29
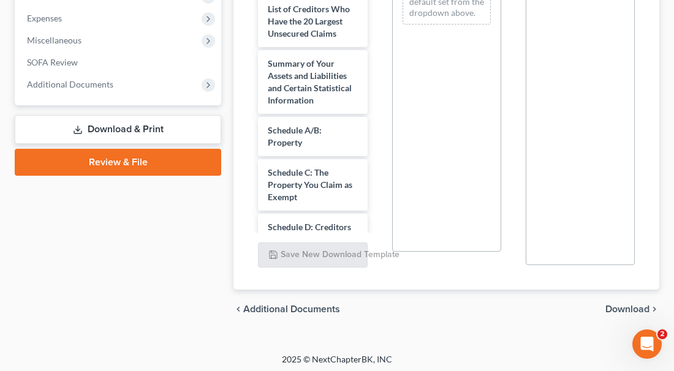
scroll to position [406, 0]
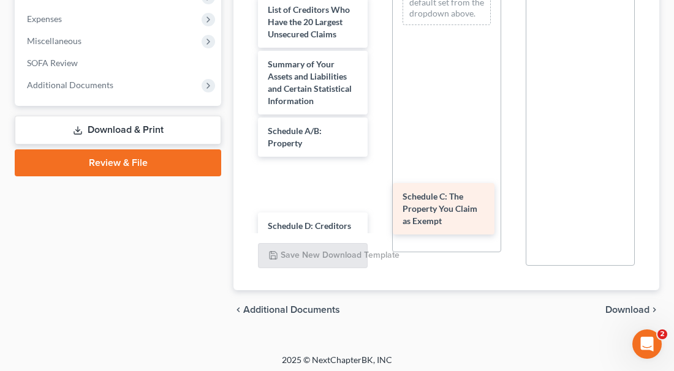
drag, startPoint x: 316, startPoint y: 208, endPoint x: 459, endPoint y: 206, distance: 142.7
click at [377, 206] on div "Schedule C: The Property You Claim as Exempt Pay Advices Cover Sheet ([DATE]) V…" at bounding box center [312, 378] width 129 height 957
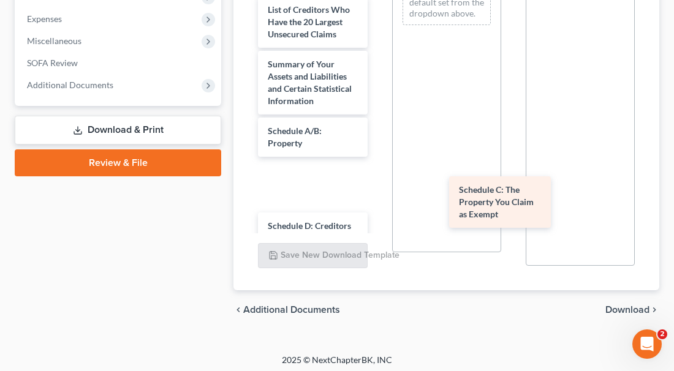
drag, startPoint x: 306, startPoint y: 202, endPoint x: 498, endPoint y: 194, distance: 191.9
click at [377, 194] on div "Schedule C: The Property You Claim as Exempt Pay Advices Cover Sheet ([DATE]) V…" at bounding box center [312, 378] width 129 height 957
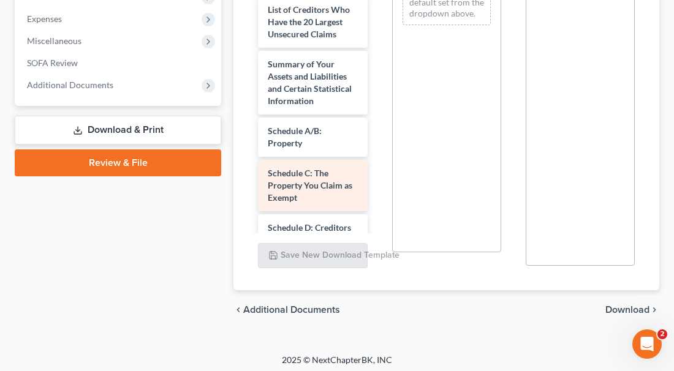
click at [303, 203] on span "Schedule C: The Property You Claim as Exempt" at bounding box center [310, 185] width 85 height 35
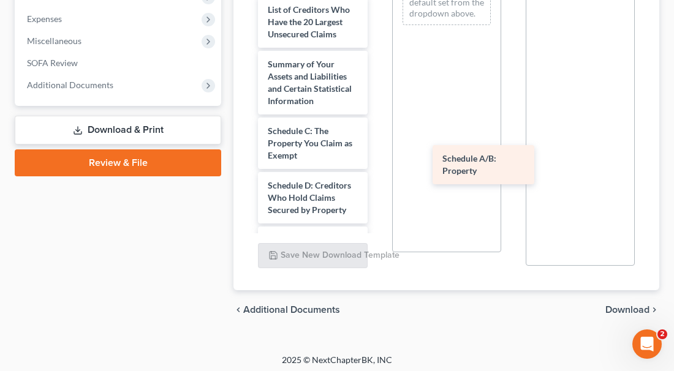
drag, startPoint x: 289, startPoint y: 153, endPoint x: 464, endPoint y: 156, distance: 174.6
click at [377, 156] on div "Schedule A/B: Property Pay Advices Cover Sheet ([DATE]) Voluntary Petition for …" at bounding box center [312, 358] width 129 height 917
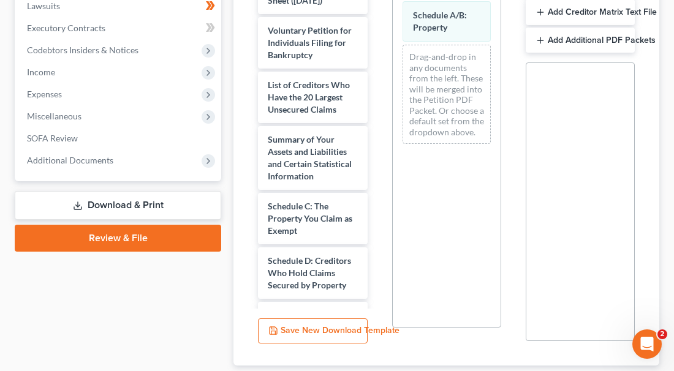
scroll to position [332, 0]
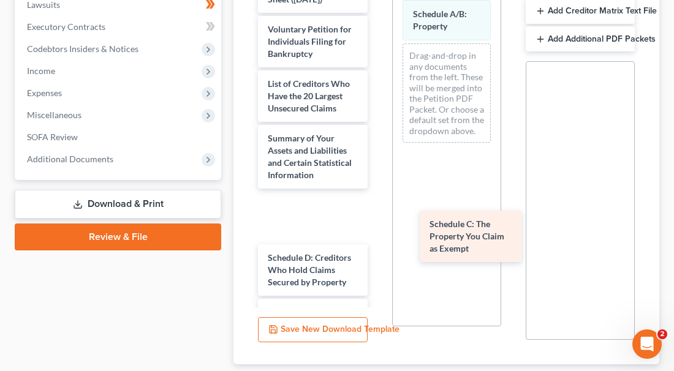
drag, startPoint x: 287, startPoint y: 231, endPoint x: 448, endPoint y: 225, distance: 161.8
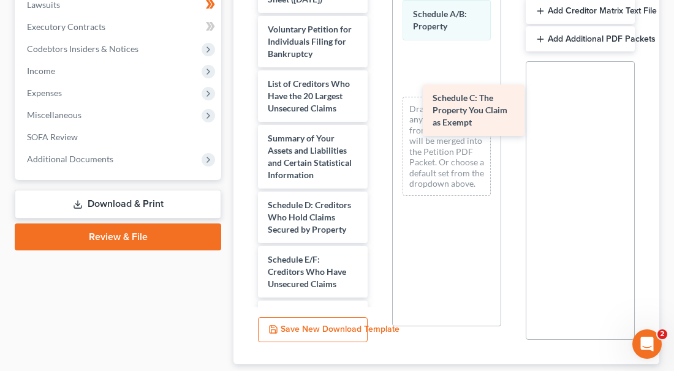
drag, startPoint x: 298, startPoint y: 233, endPoint x: 462, endPoint y: 100, distance: 211.7
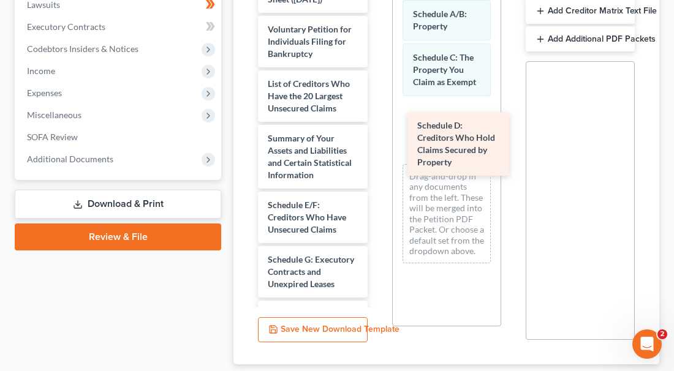
drag, startPoint x: 285, startPoint y: 243, endPoint x: 435, endPoint y: 138, distance: 182.5
click at [377, 138] on div "Schedule D: Creditors Who Hold Claims Secured by Property Pay Advices Cover She…" at bounding box center [312, 378] width 129 height 808
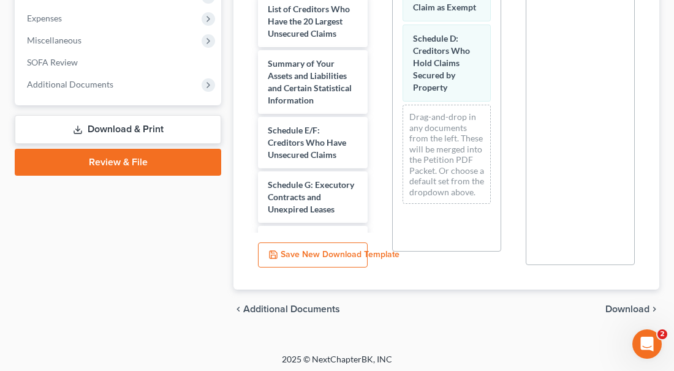
scroll to position [406, 0]
click at [633, 305] on span "Download" at bounding box center [627, 310] width 44 height 10
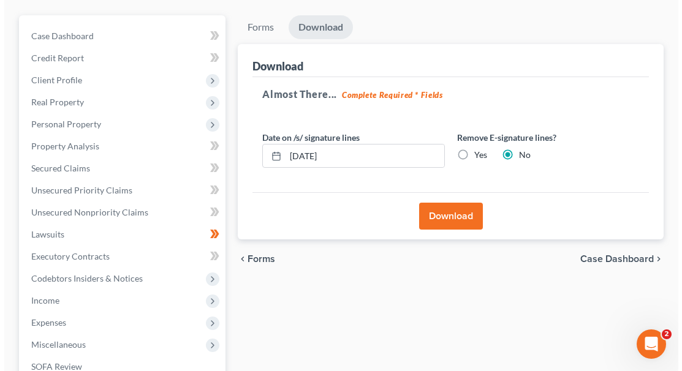
scroll to position [101, 0]
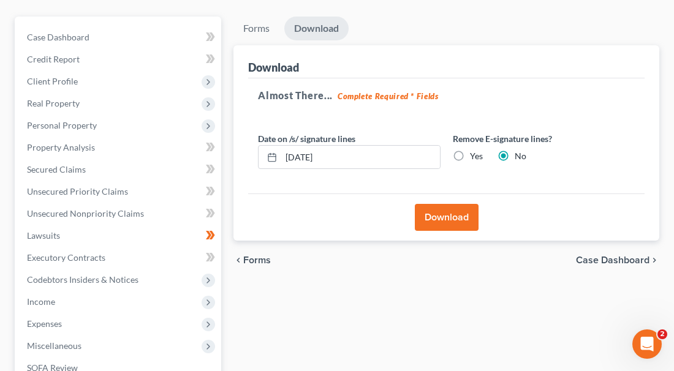
click at [452, 215] on button "Download" at bounding box center [447, 217] width 64 height 27
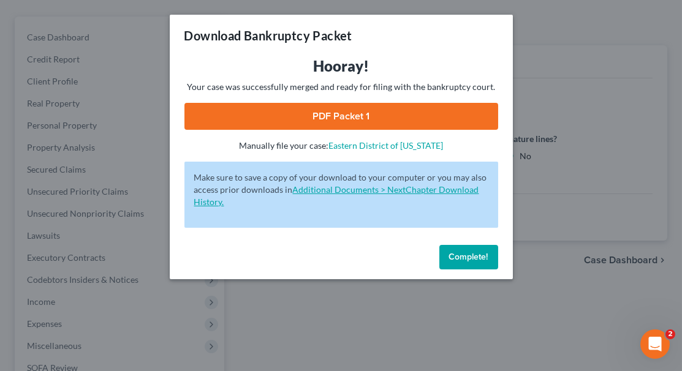
drag, startPoint x: 469, startPoint y: 249, endPoint x: 360, endPoint y: 188, distance: 125.3
click at [360, 188] on div "Download Bankruptcy Packet Hooray! Your case was successfully merged and ready …" at bounding box center [341, 147] width 343 height 265
click at [321, 110] on link "PDF Packet 1" at bounding box center [341, 116] width 314 height 27
